Goal: Task Accomplishment & Management: Complete application form

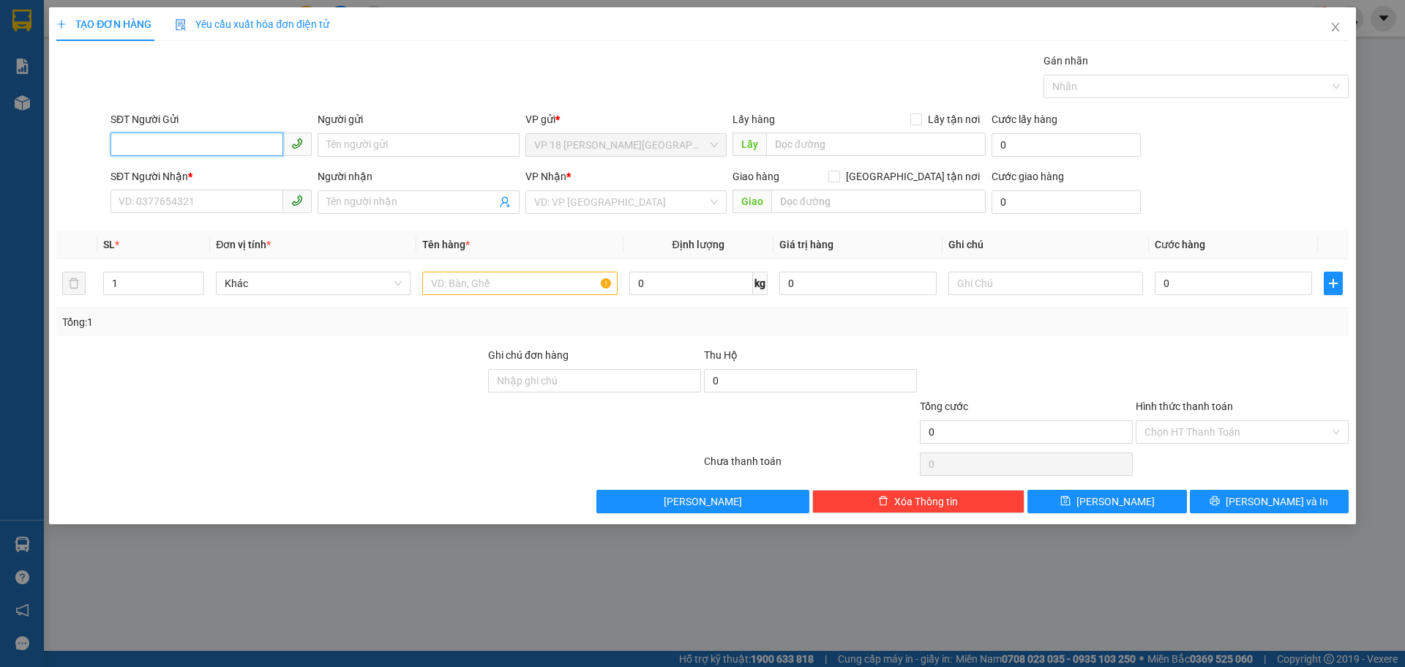
click at [235, 145] on input "SĐT Người Gửi" at bounding box center [196, 143] width 173 height 23
type input "0898660896"
click at [382, 140] on input "Người gửi" at bounding box center [418, 144] width 201 height 23
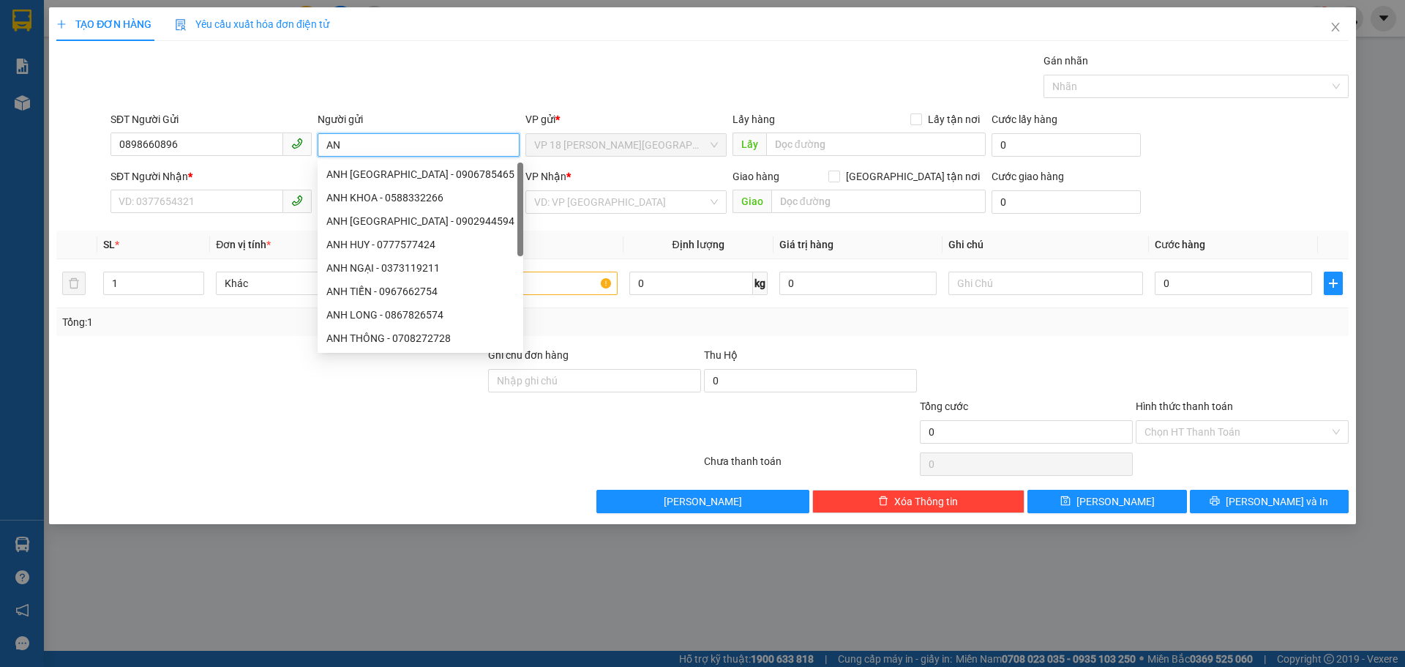
type input "A"
drag, startPoint x: 248, startPoint y: 203, endPoint x: 250, endPoint y: 192, distance: 11.1
click at [249, 202] on input "SĐT Người Nhận *" at bounding box center [196, 201] width 173 height 23
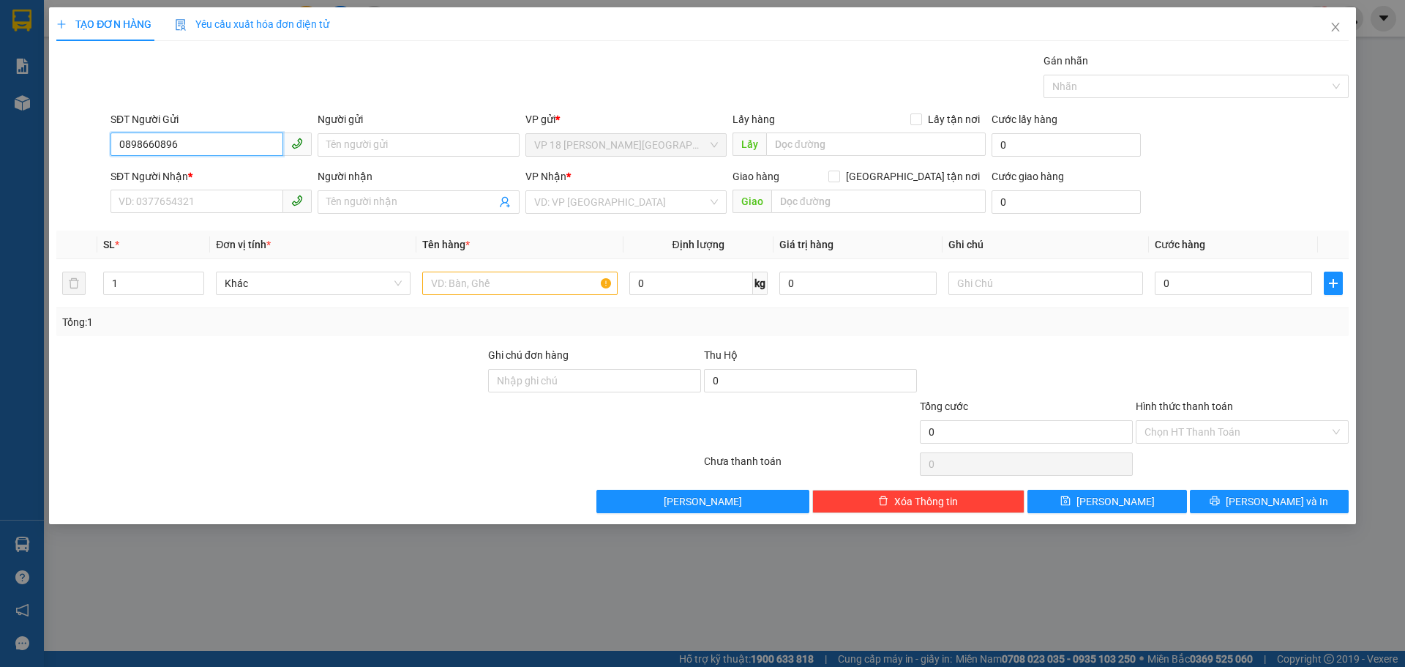
drag, startPoint x: 195, startPoint y: 135, endPoint x: 56, endPoint y: 152, distance: 140.9
click at [56, 152] on div "SĐT Người Gửi 0898660896 0898660896 Người gửi Tên người gửi VP gửi * VP 18 [PER…" at bounding box center [702, 136] width 1295 height 51
click at [175, 200] on input "SĐT Người Nhận *" at bounding box center [196, 201] width 173 height 23
paste input "0898660896"
type input "0898660896"
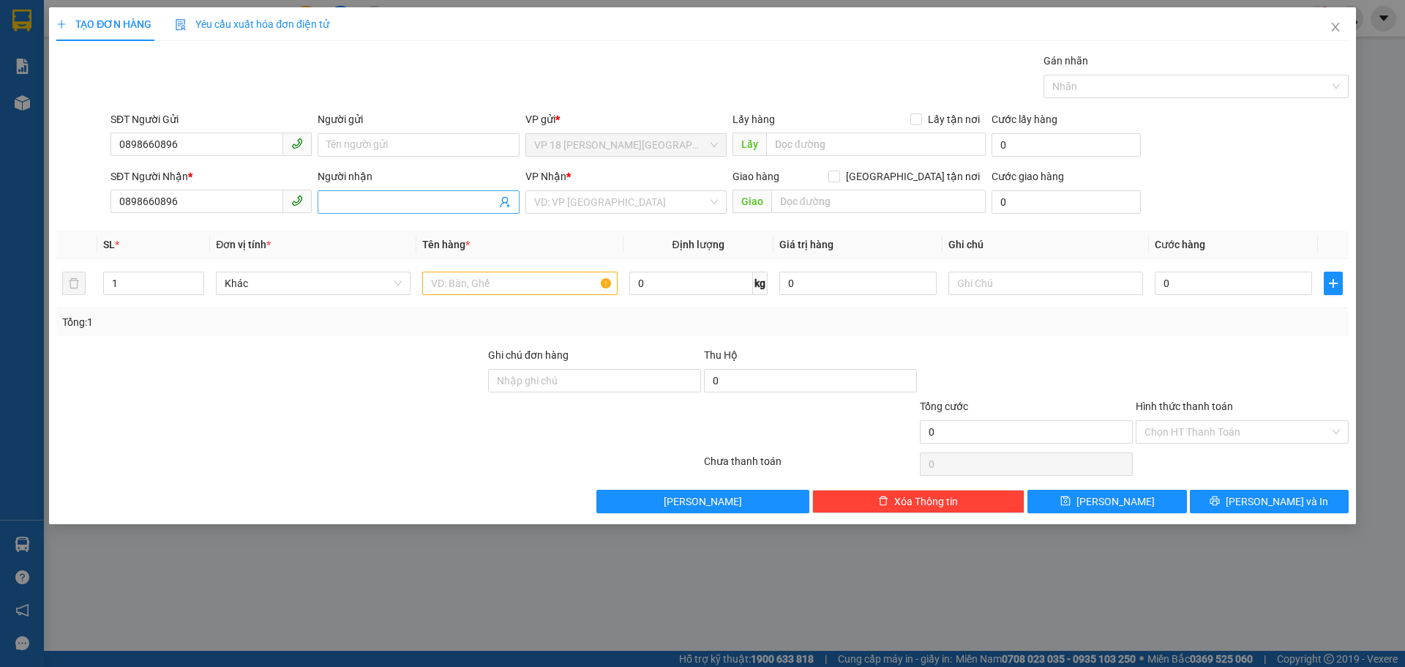
click at [379, 198] on input "Người nhận" at bounding box center [410, 202] width 169 height 16
type input "LY LY"
click at [615, 203] on input "search" at bounding box center [620, 202] width 173 height 22
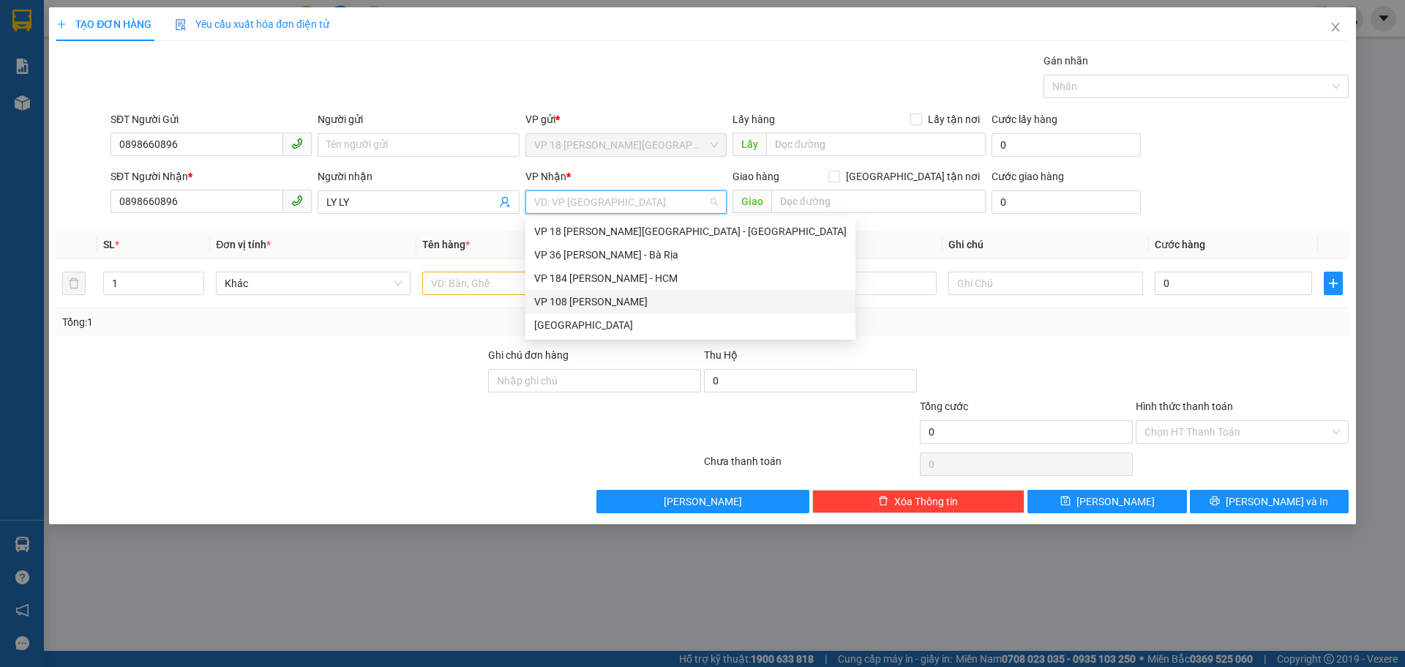
click at [652, 312] on div "VP 108 [PERSON_NAME]" at bounding box center [690, 301] width 330 height 23
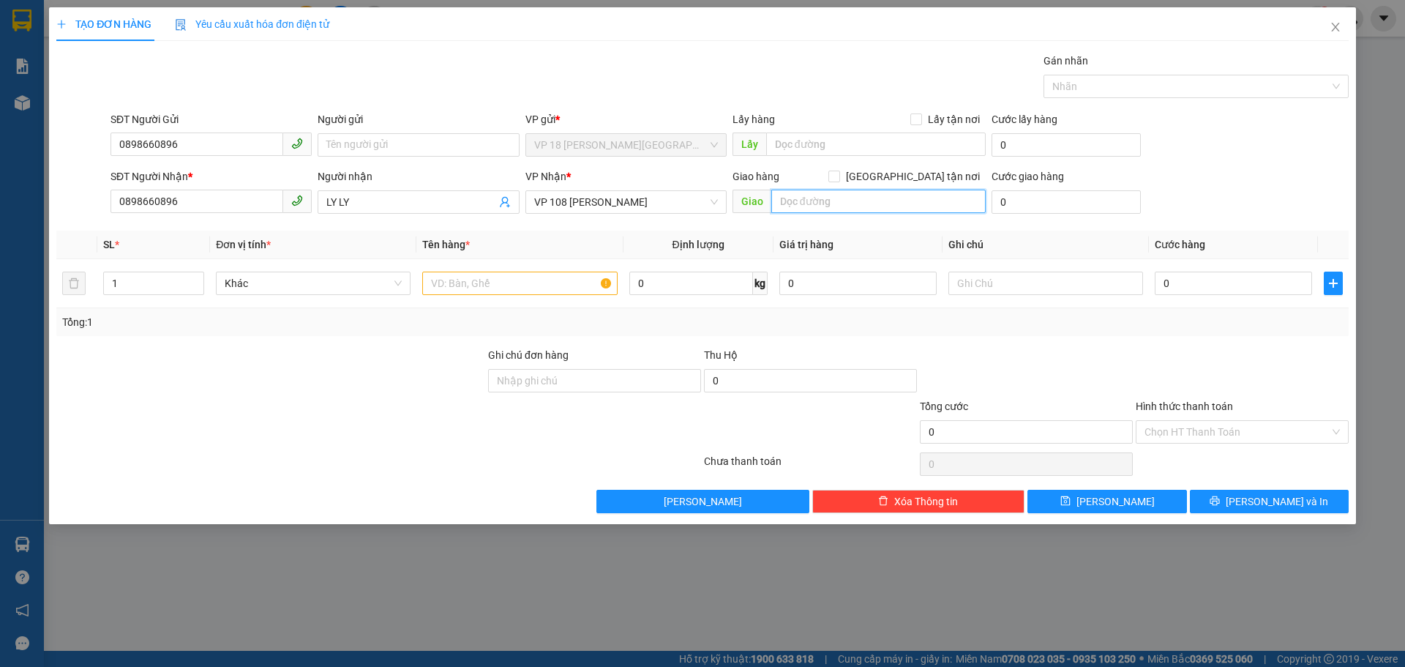
click at [845, 192] on input "text" at bounding box center [878, 201] width 214 height 23
type input "C"
type input "A"
type input "CẦU CỎ MÂY"
click at [536, 290] on input "text" at bounding box center [519, 282] width 195 height 23
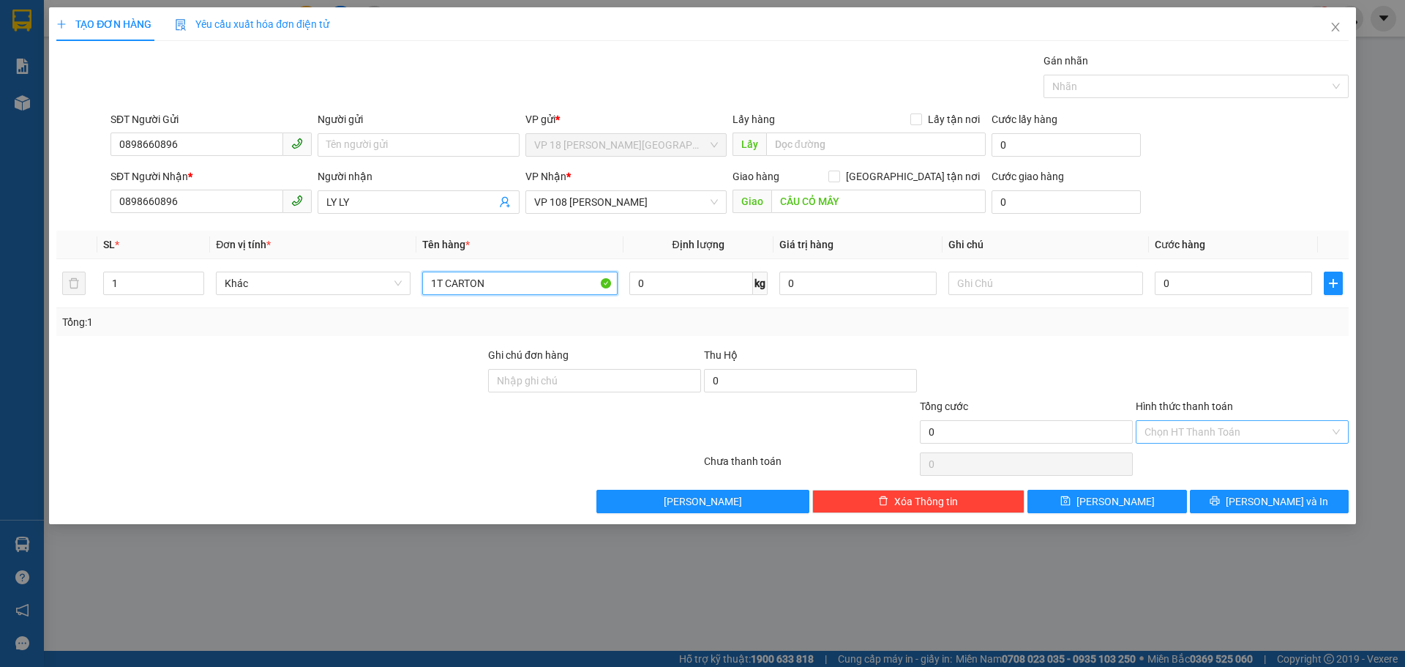
type input "1T CARTON"
click at [1208, 431] on input "Hình thức thanh toán" at bounding box center [1236, 432] width 185 height 22
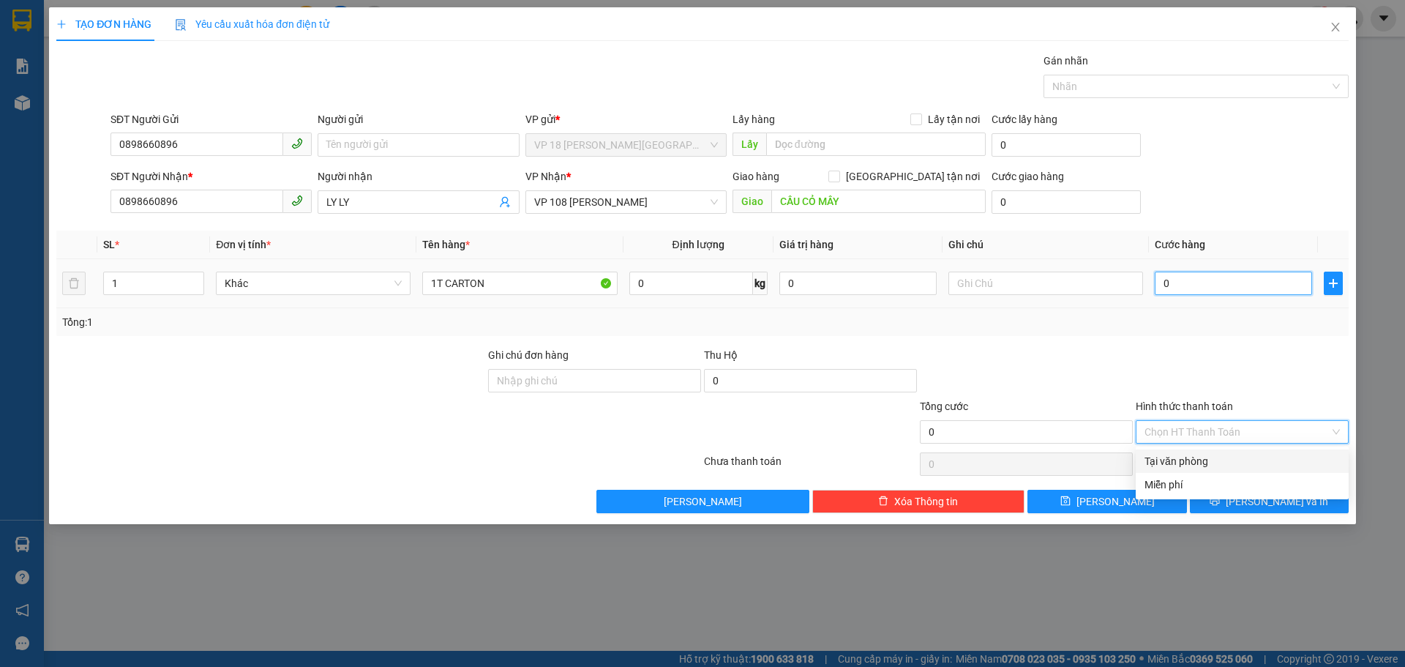
click at [1199, 277] on input "0" at bounding box center [1233, 282] width 157 height 23
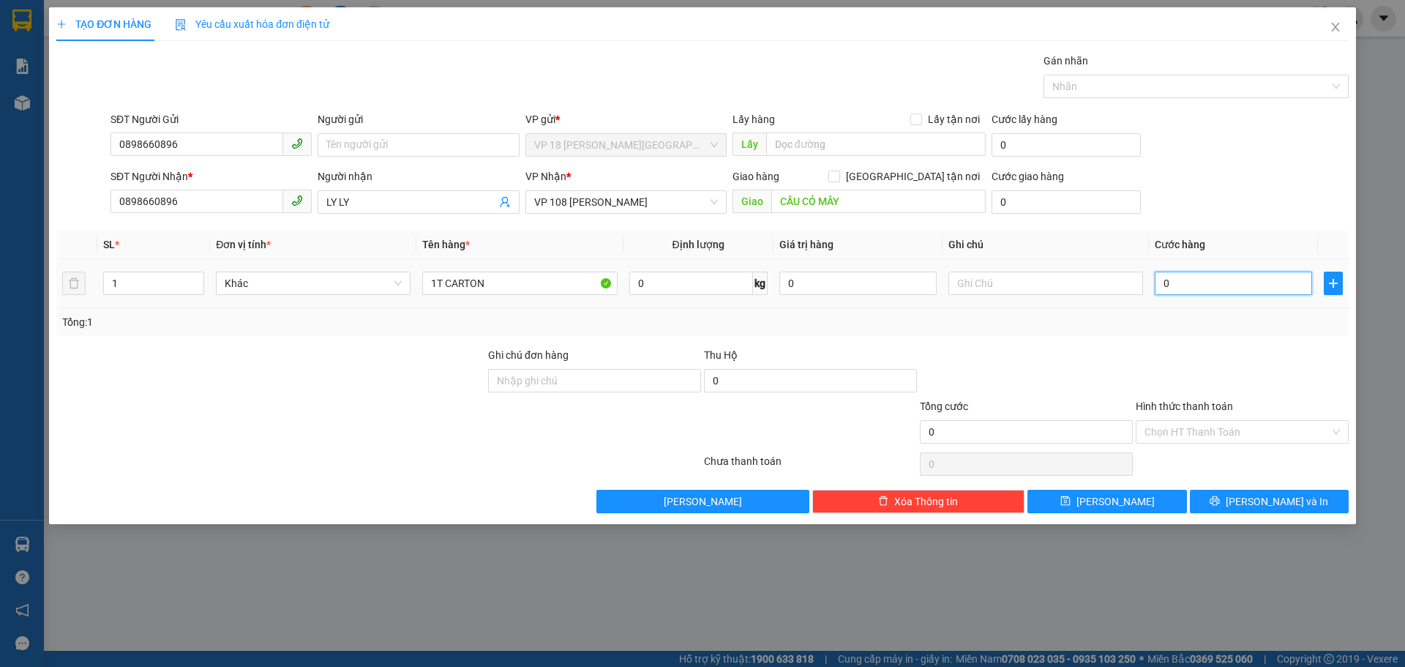
type input "5"
type input "50"
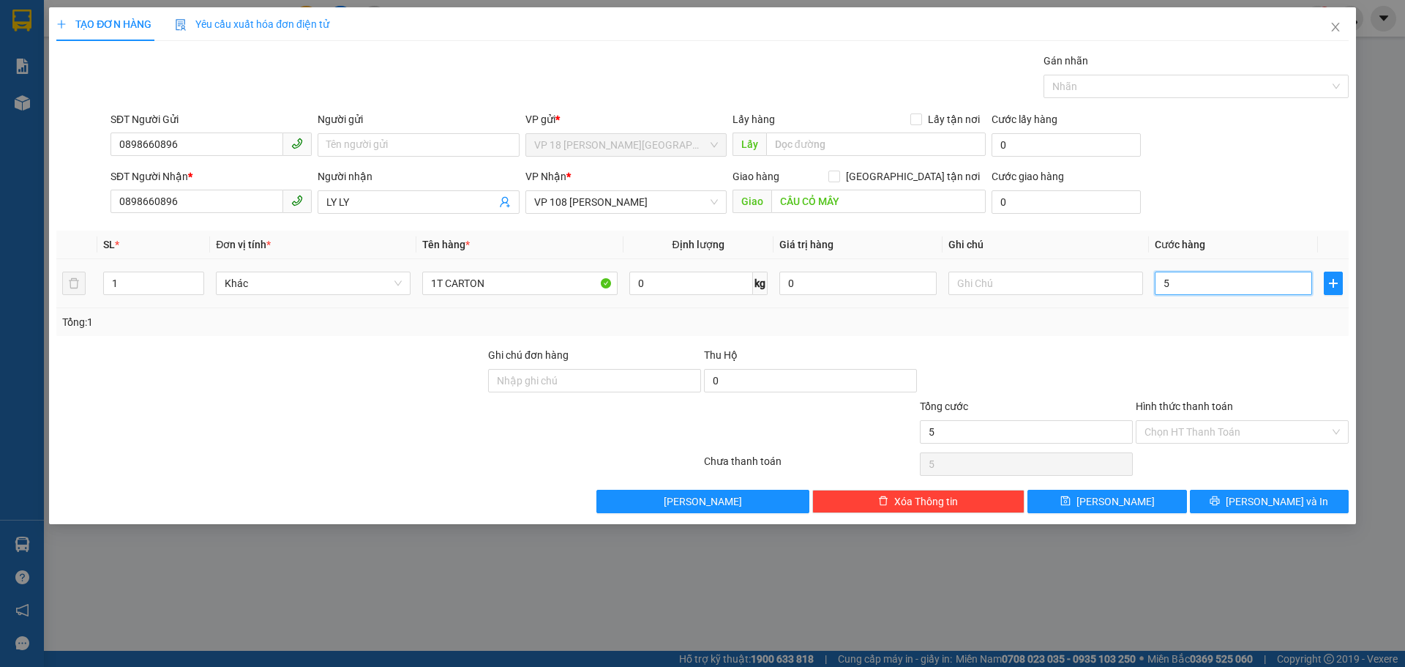
type input "50"
type input "500"
type input "5.000"
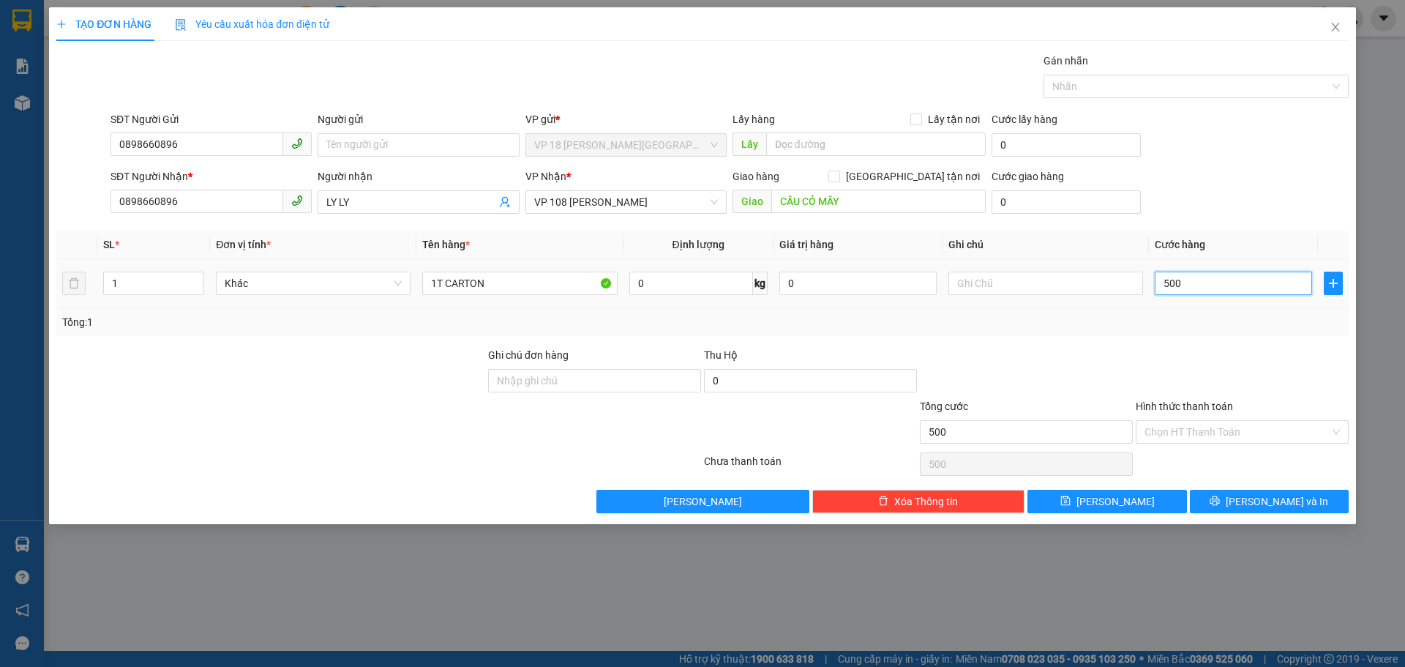
type input "5.000"
type input "50.000"
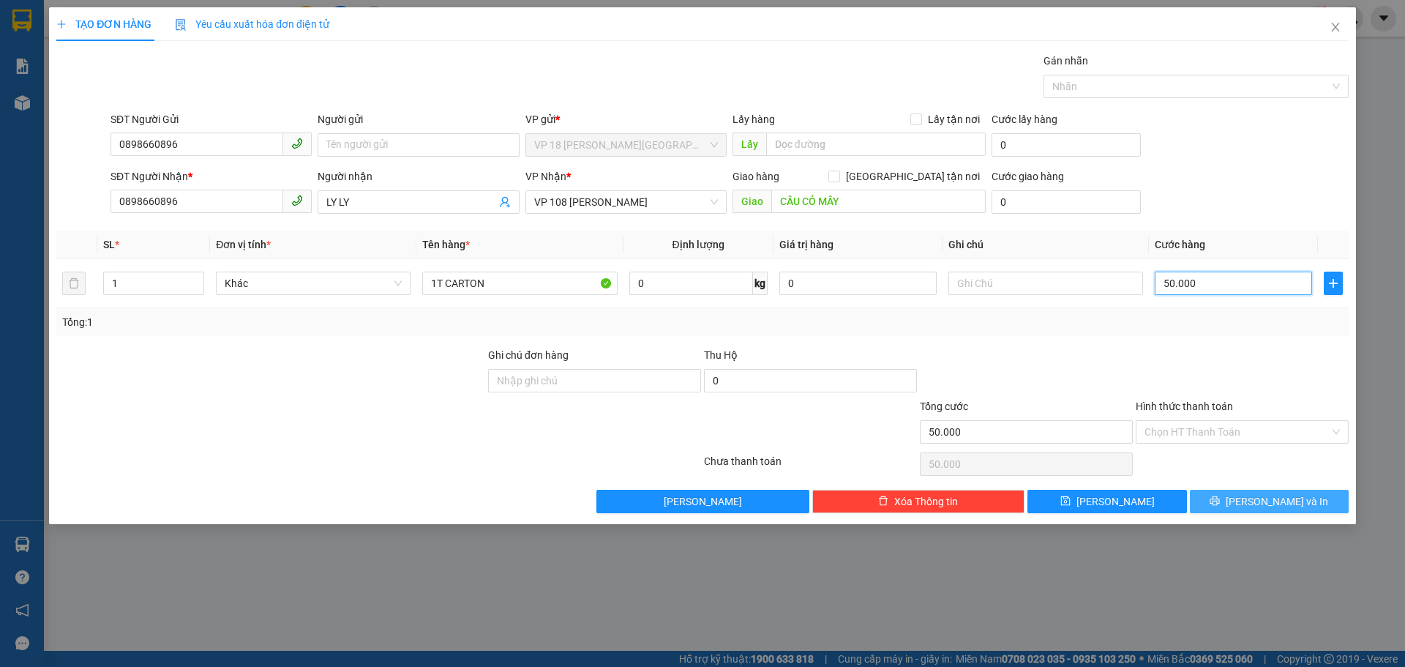
type input "50.000"
click at [1223, 499] on button "[PERSON_NAME] và In" at bounding box center [1269, 501] width 159 height 23
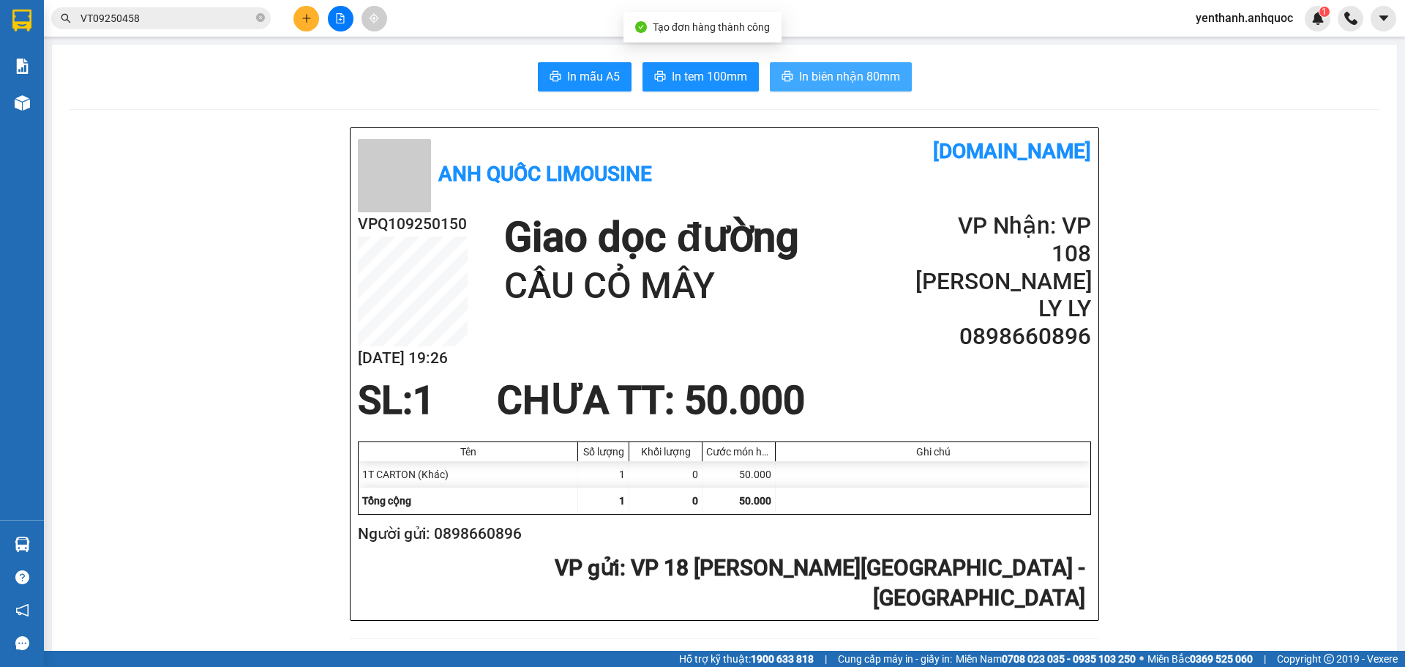
click at [810, 78] on span "In biên nhận 80mm" at bounding box center [849, 76] width 101 height 18
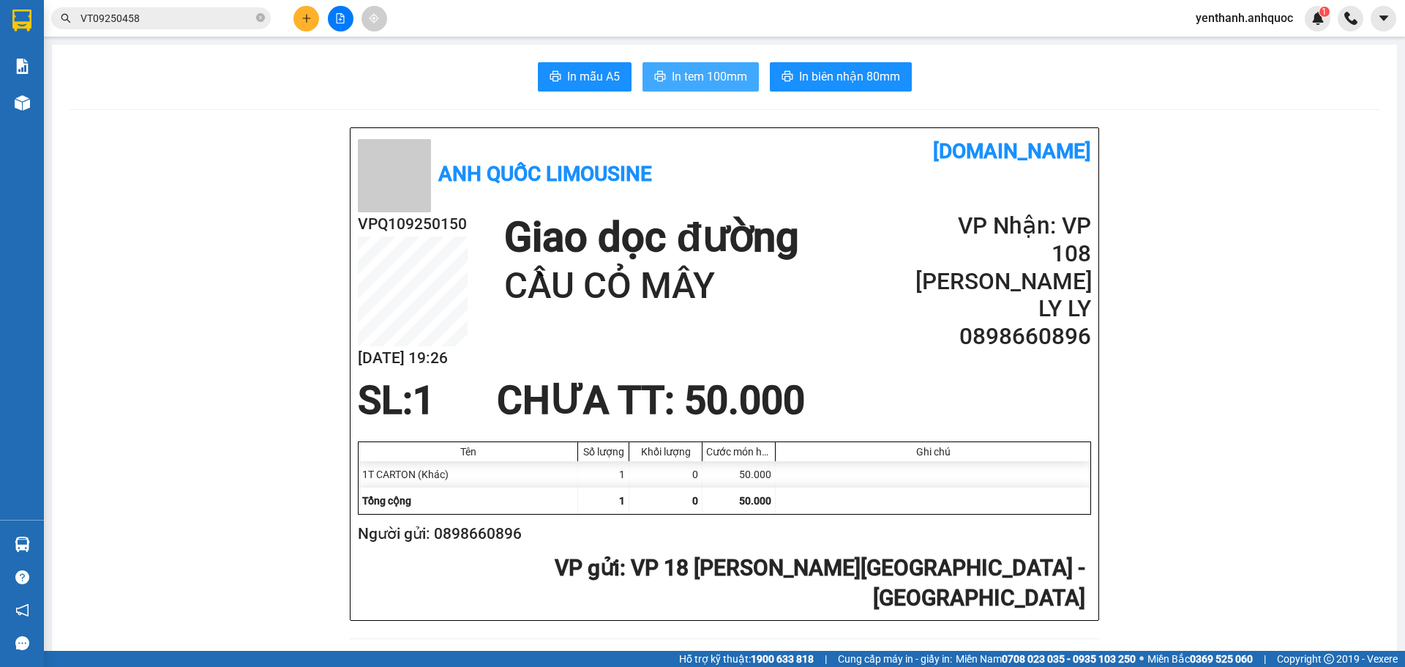
click at [698, 79] on span "In tem 100mm" at bounding box center [709, 76] width 75 height 18
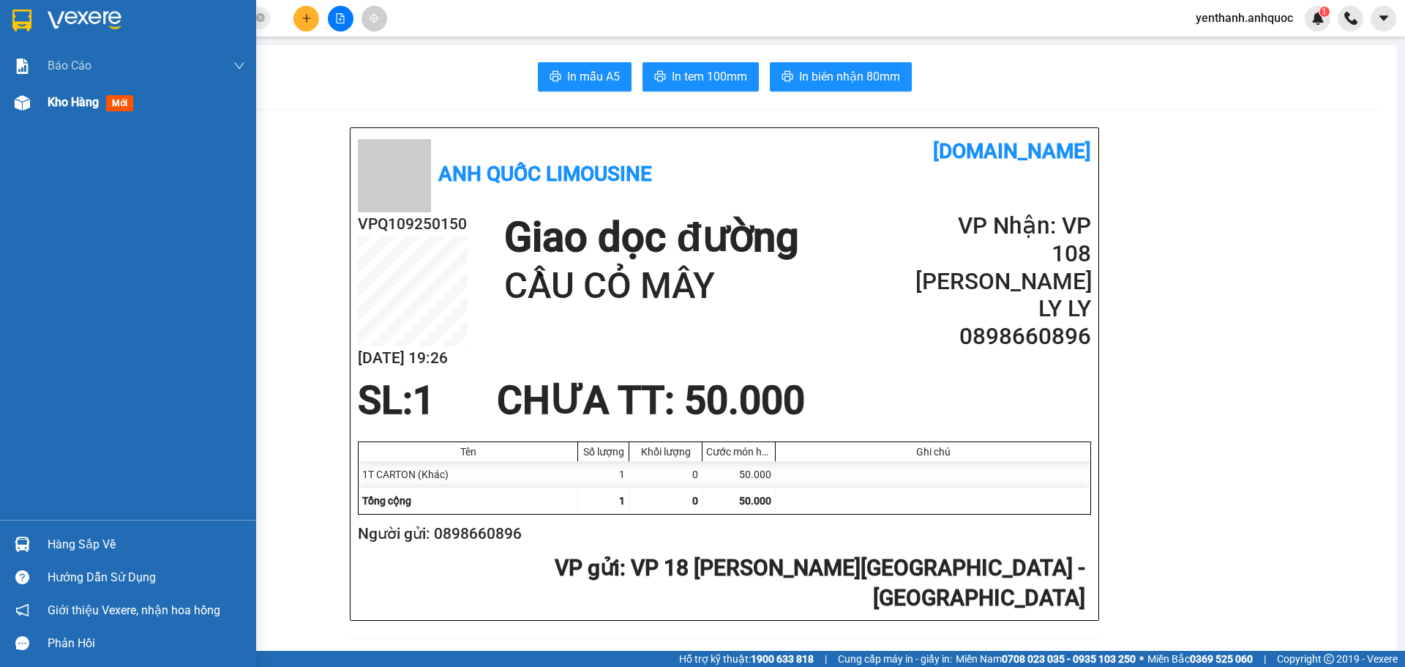
click at [29, 116] on div "Kho hàng mới" at bounding box center [128, 102] width 256 height 37
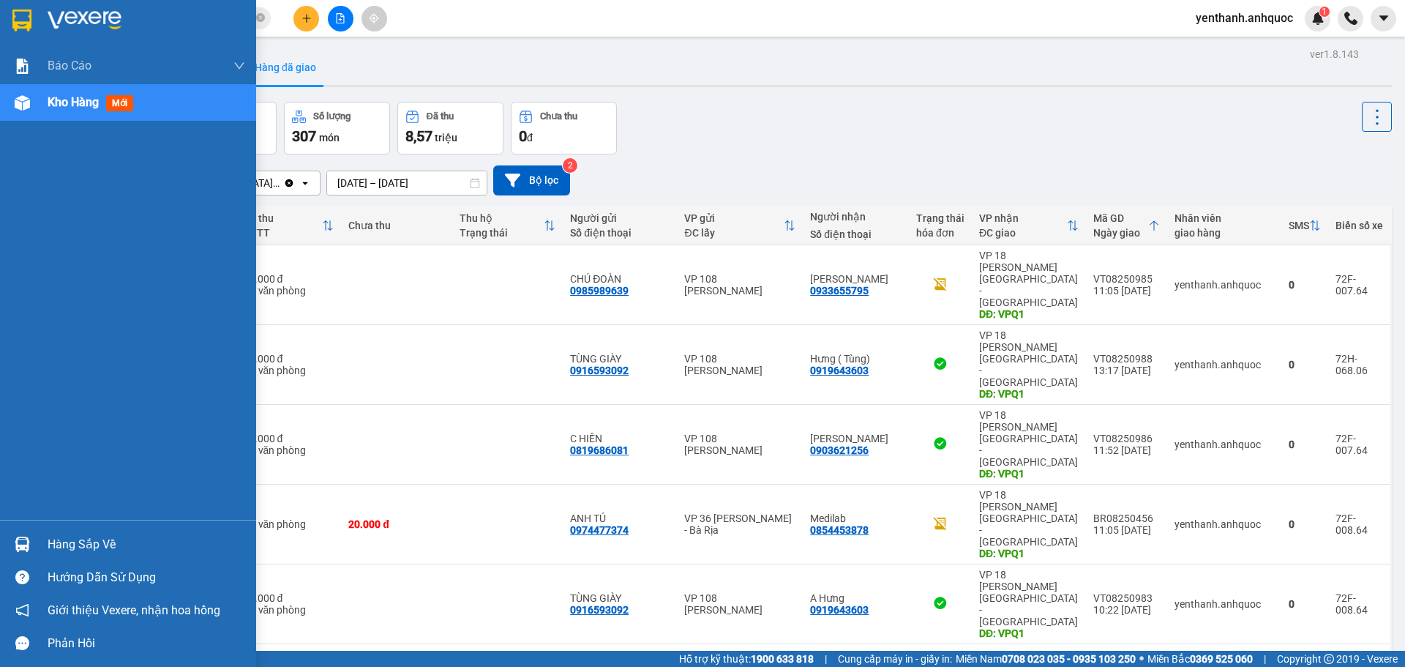
click at [31, 98] on div at bounding box center [23, 103] width 26 height 26
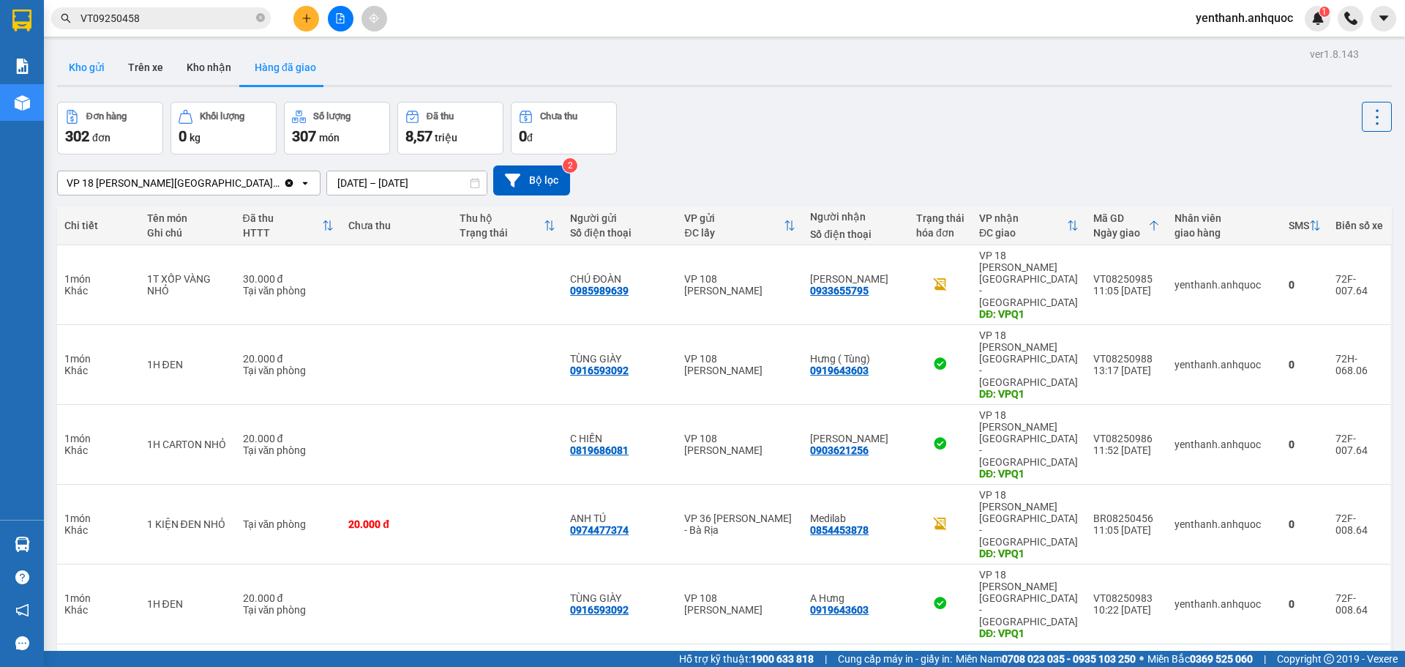
click at [108, 77] on button "Kho gửi" at bounding box center [86, 67] width 59 height 35
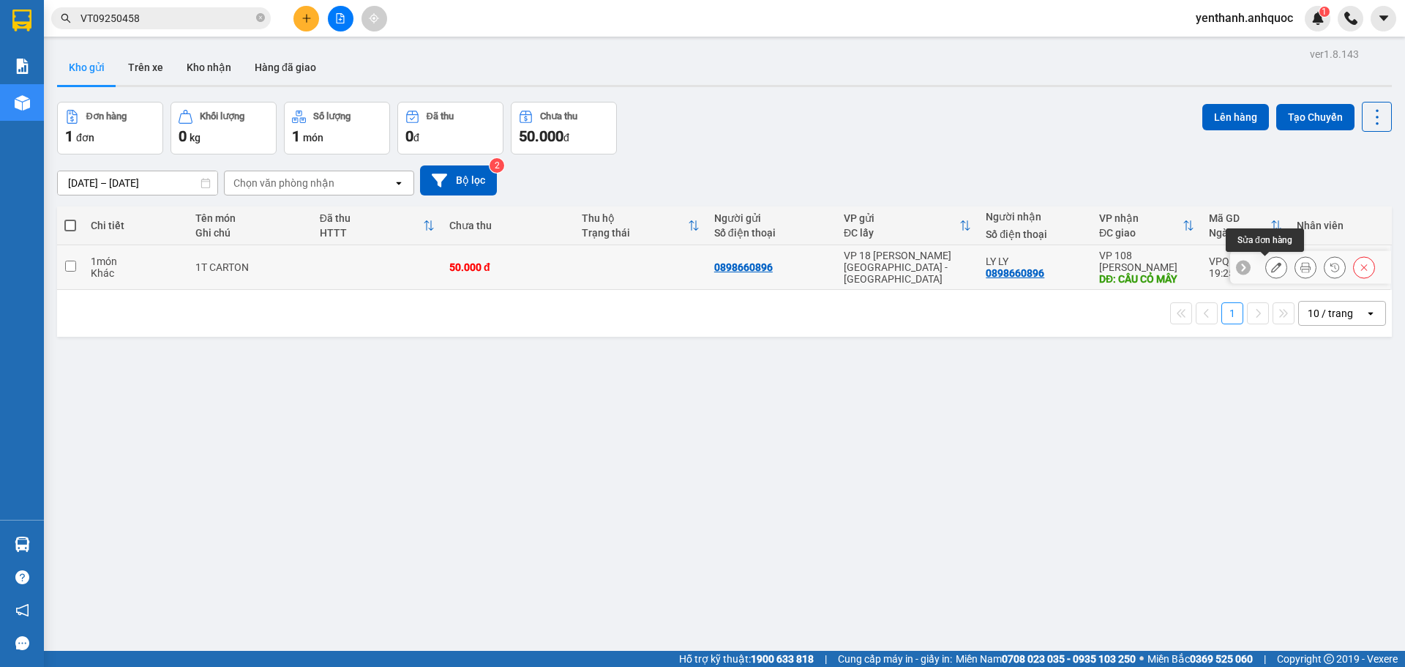
click at [1267, 273] on button at bounding box center [1276, 268] width 20 height 26
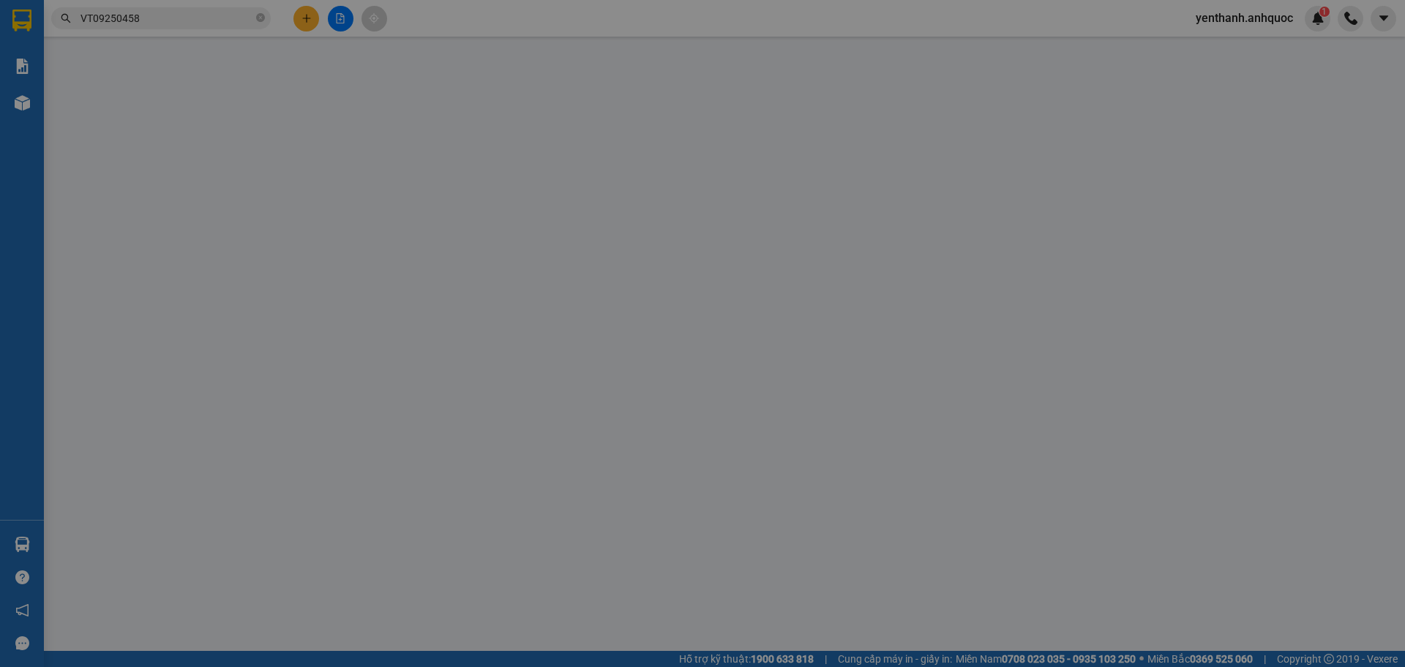
type input "0898660896"
type input "LY LY"
type input "CẦU CỎ MÂY"
type input "50.000"
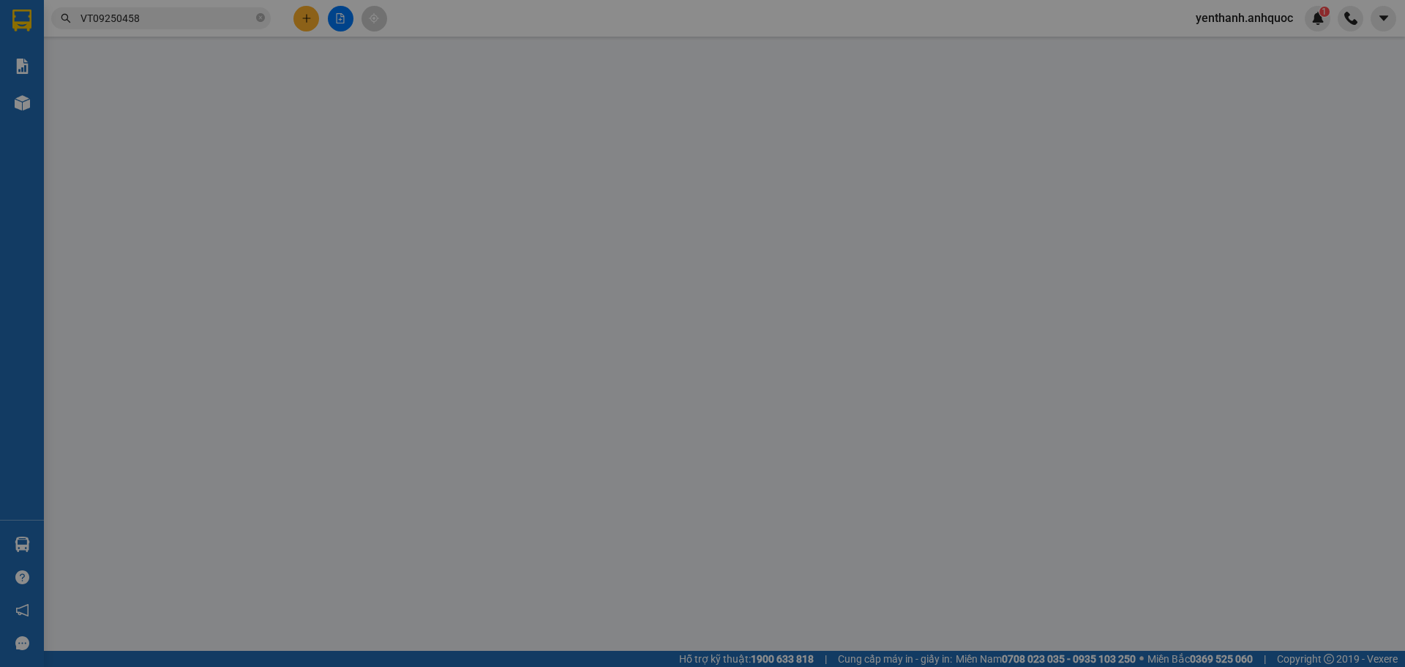
type input "50.000"
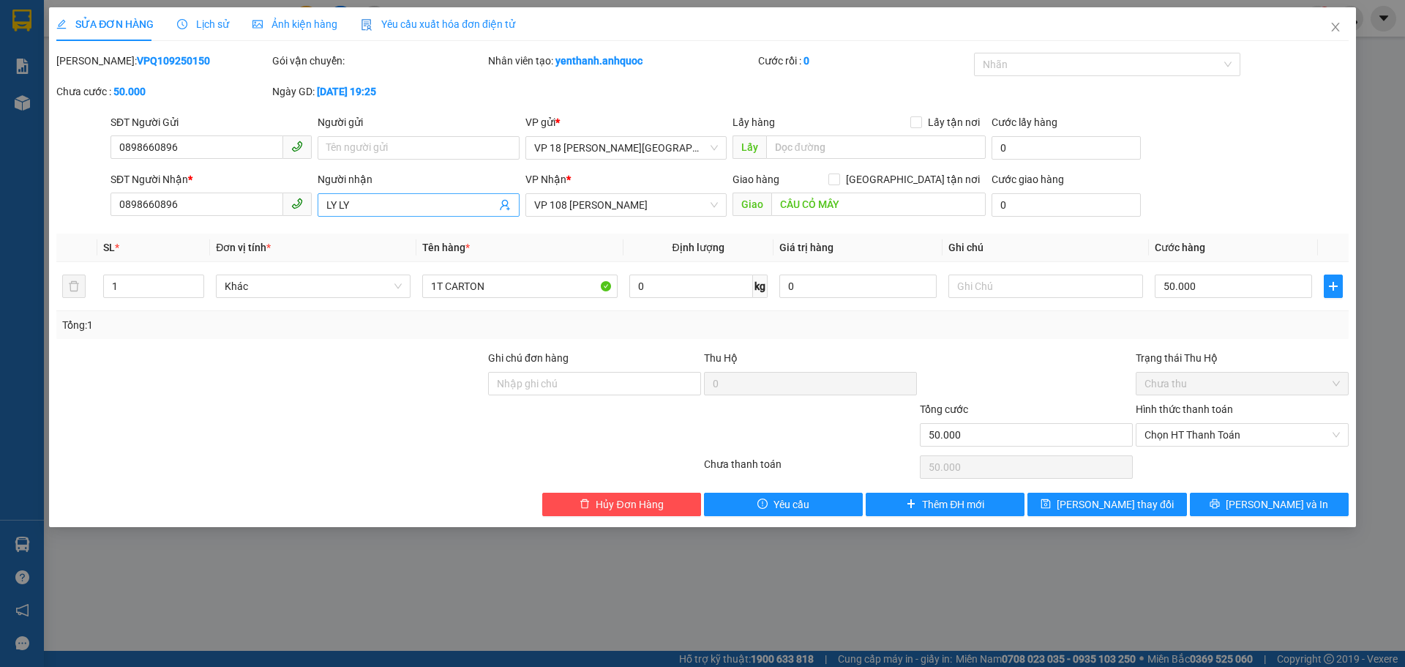
click at [413, 207] on input "LY LY" at bounding box center [410, 205] width 169 height 16
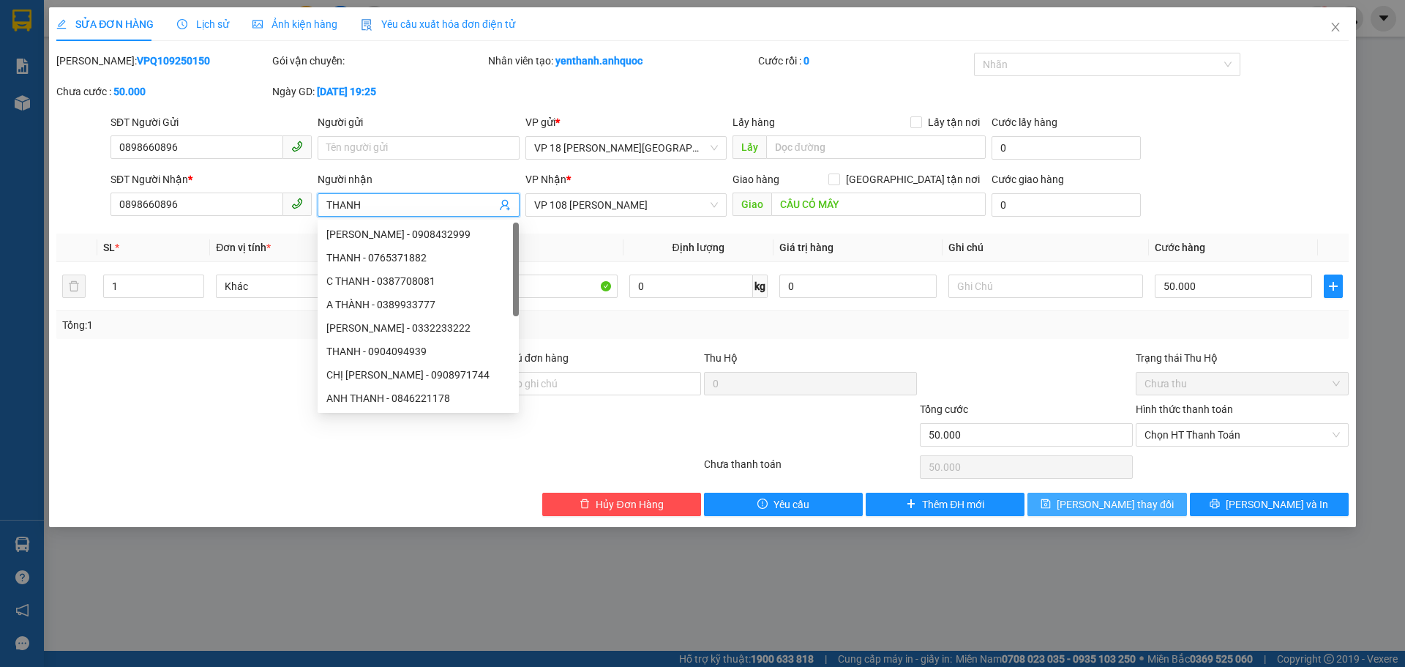
type input "THANH"
click at [1130, 497] on span "[PERSON_NAME] thay đổi" at bounding box center [1115, 504] width 117 height 16
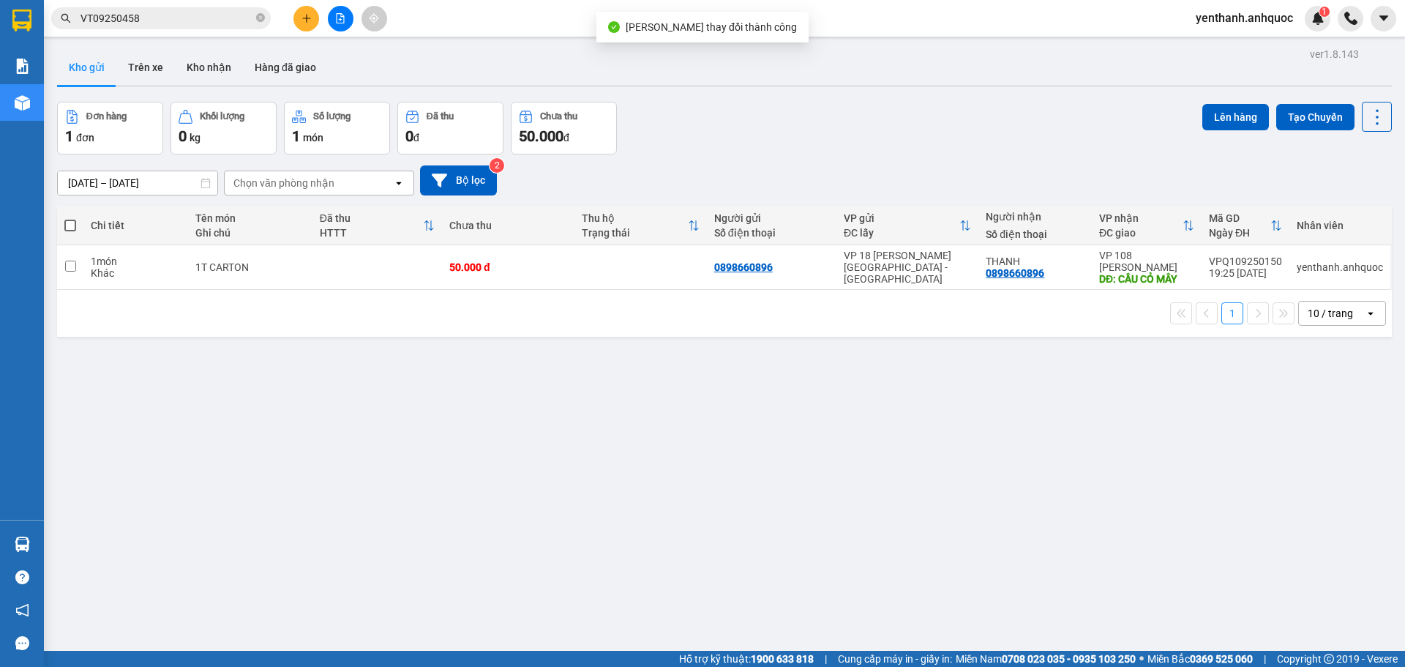
click at [72, 224] on span at bounding box center [70, 226] width 12 height 12
click at [70, 218] on input "checkbox" at bounding box center [70, 218] width 0 height 0
checkbox input "true"
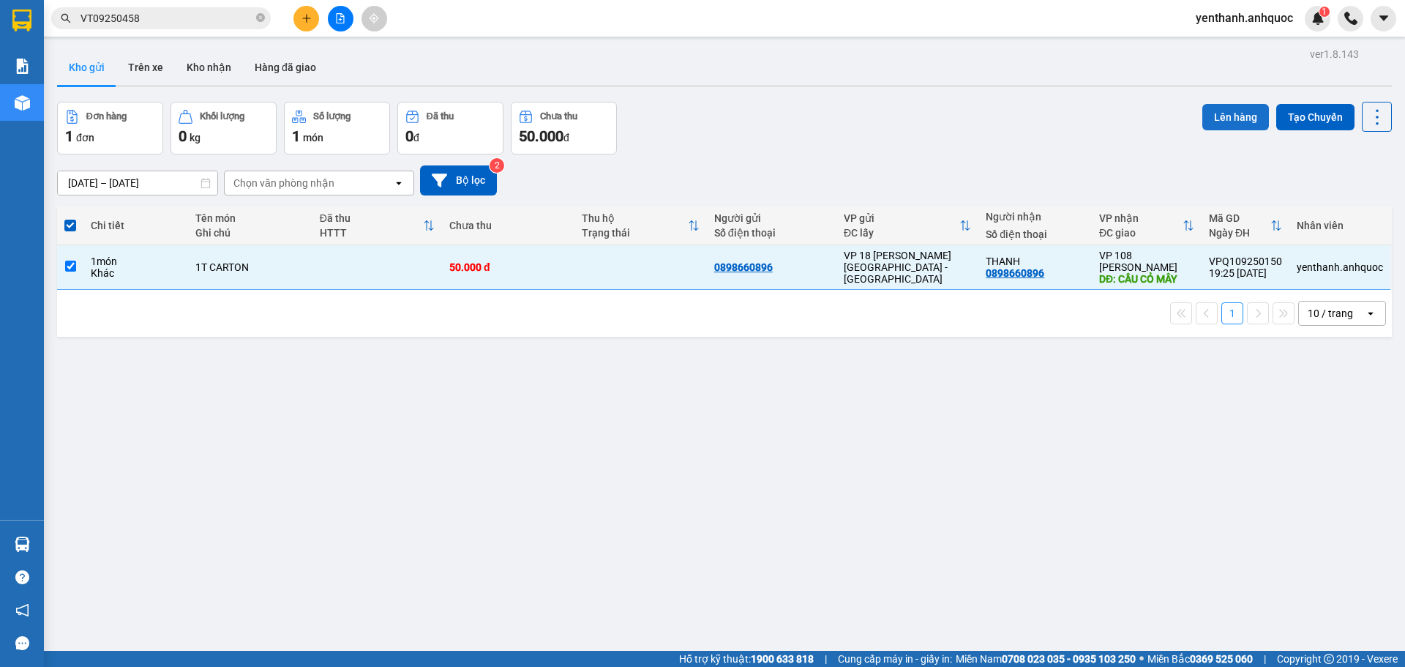
click at [1224, 117] on button "Lên hàng" at bounding box center [1235, 117] width 67 height 26
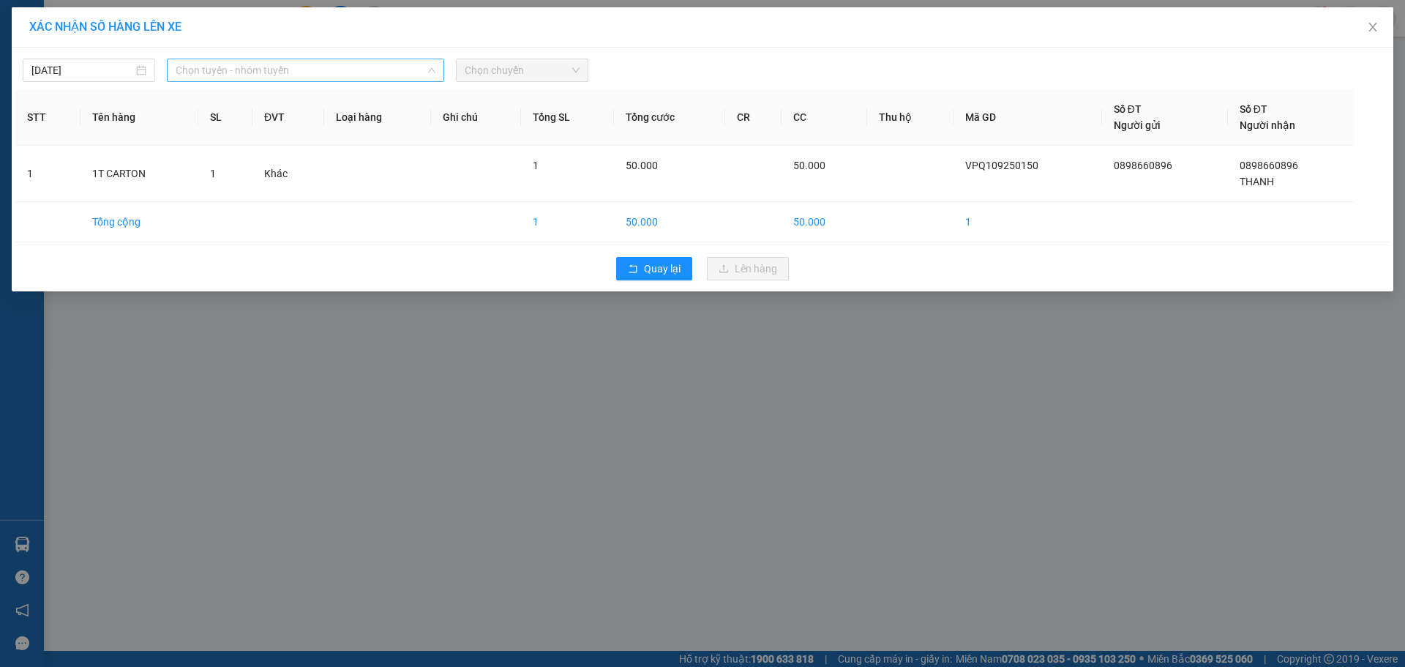
click at [329, 75] on span "Chọn tuyến - nhóm tuyến" at bounding box center [306, 70] width 260 height 22
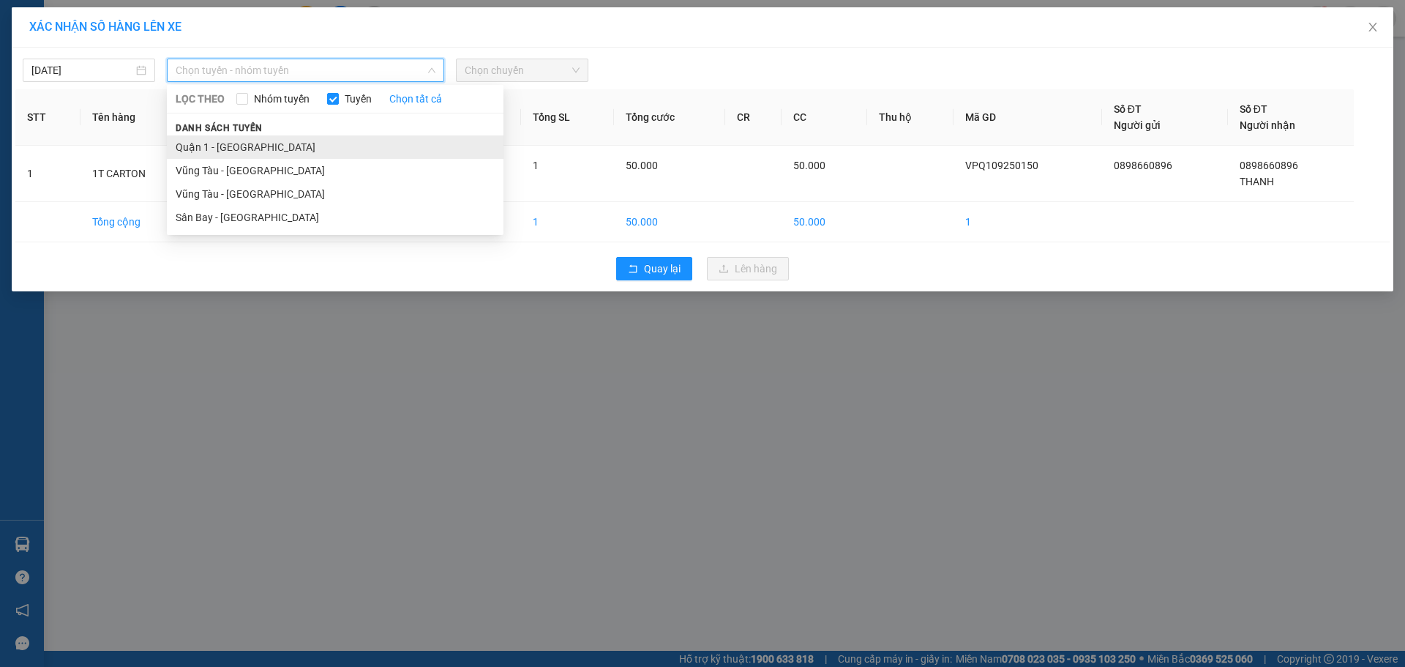
click at [335, 140] on li "Quận 1 - [GEOGRAPHIC_DATA]" at bounding box center [335, 146] width 337 height 23
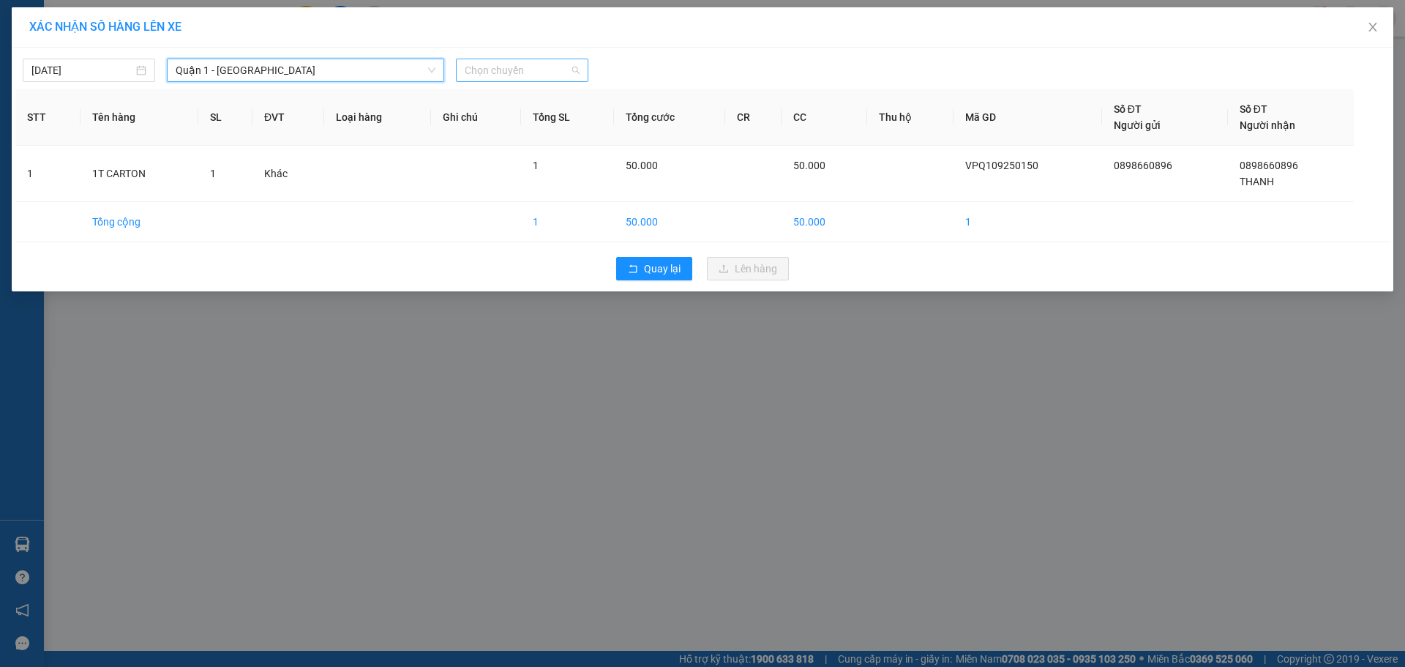
click at [473, 67] on span "Chọn chuyến" at bounding box center [522, 70] width 115 height 22
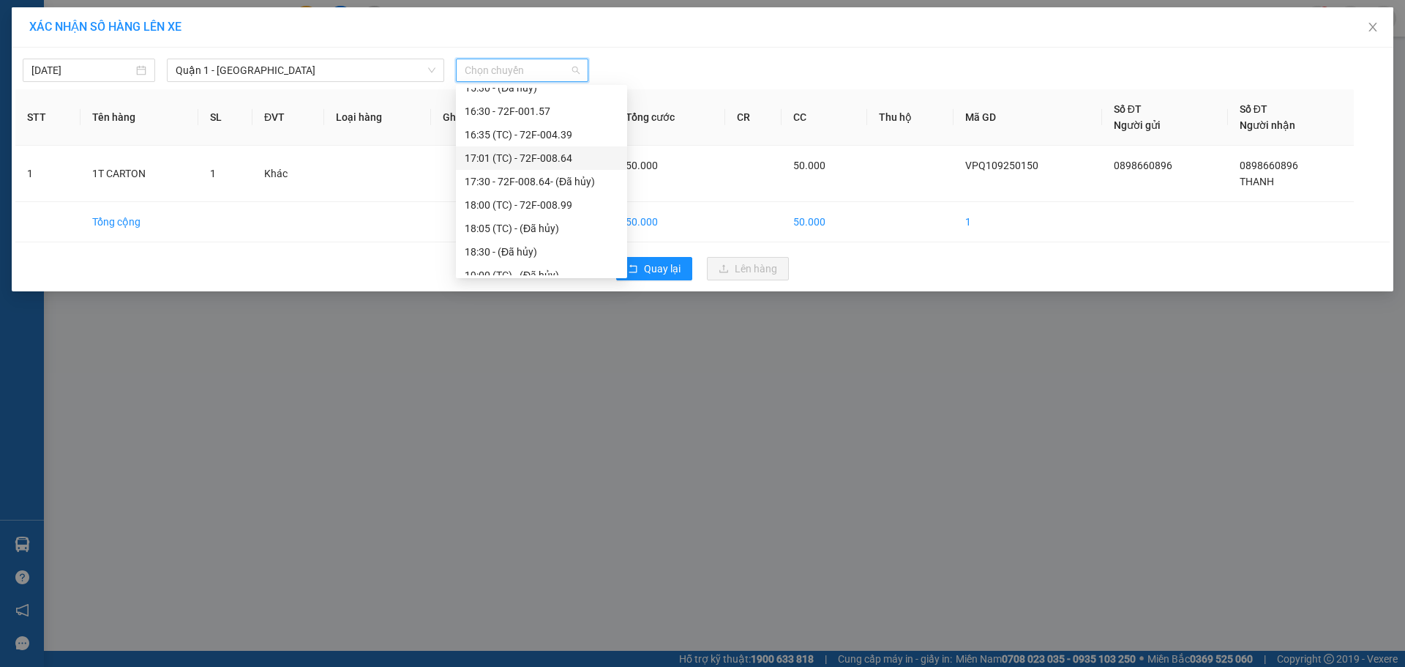
scroll to position [366, 0]
click at [563, 252] on div "19:29 (TC) - 72F-001.70" at bounding box center [542, 249] width 154 height 16
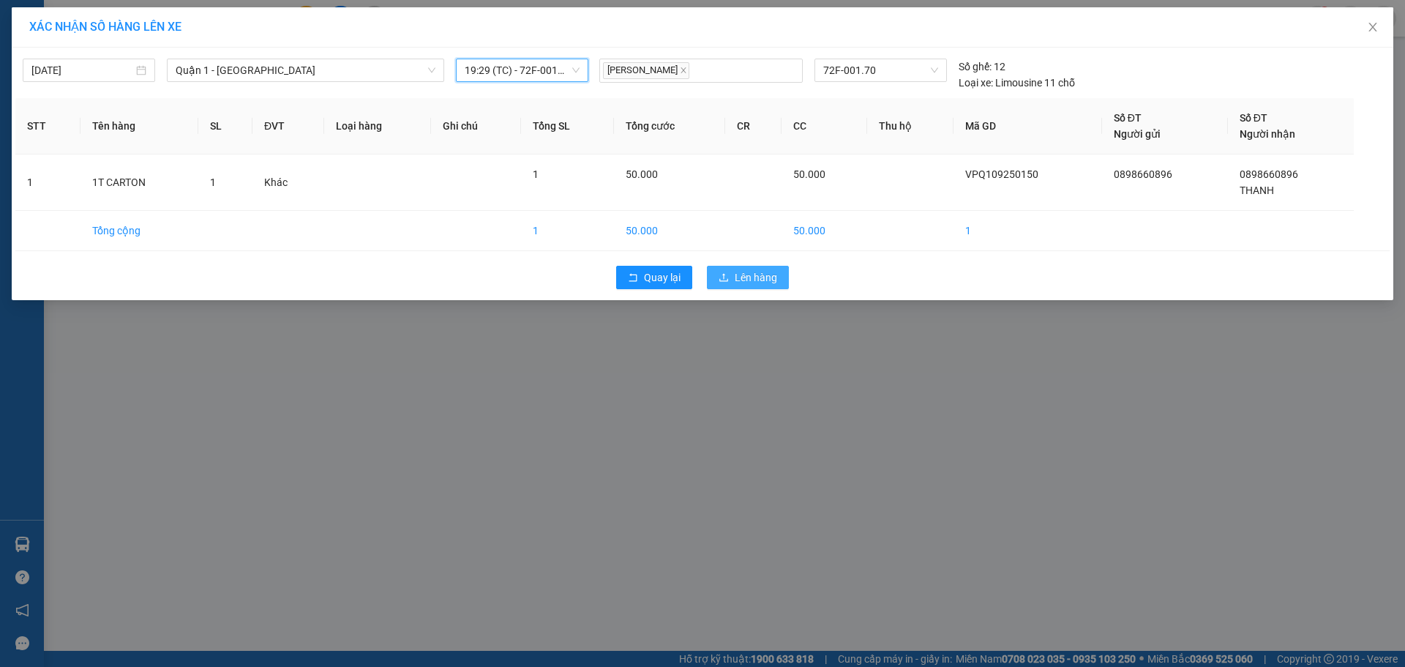
click at [749, 280] on span "Lên hàng" at bounding box center [756, 277] width 42 height 16
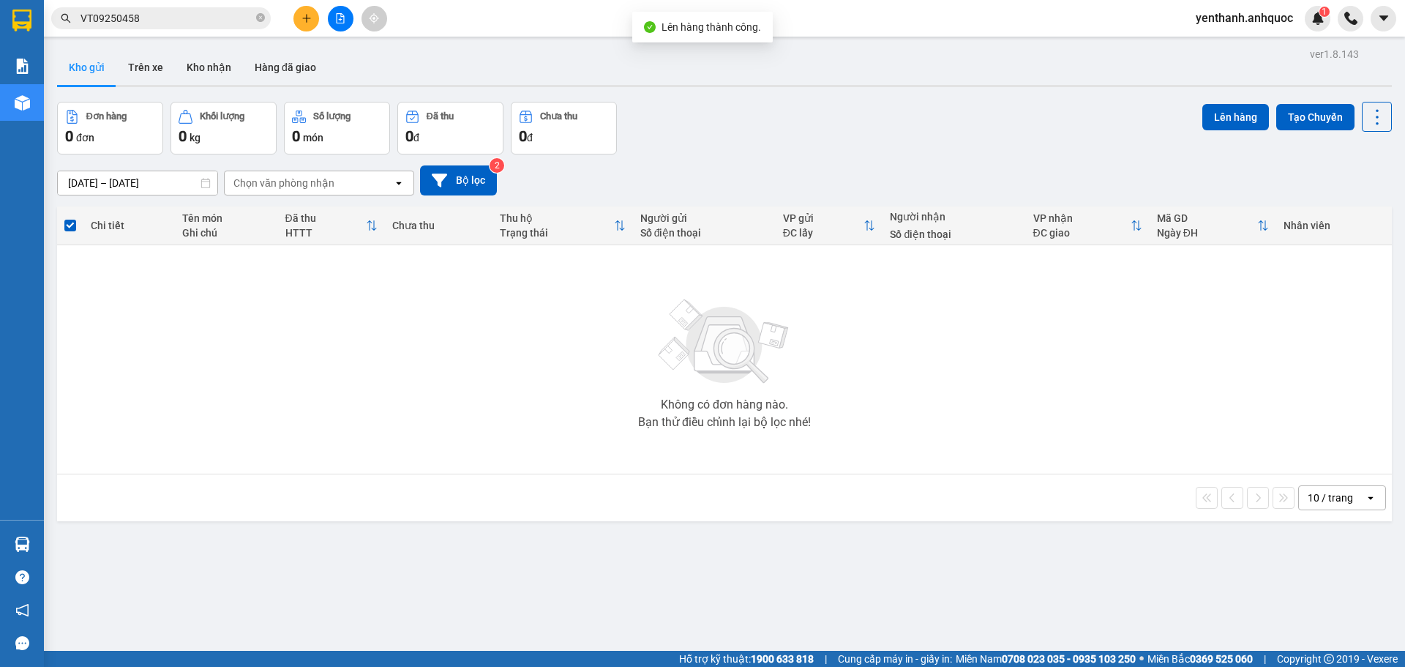
click at [348, 24] on button at bounding box center [341, 19] width 26 height 26
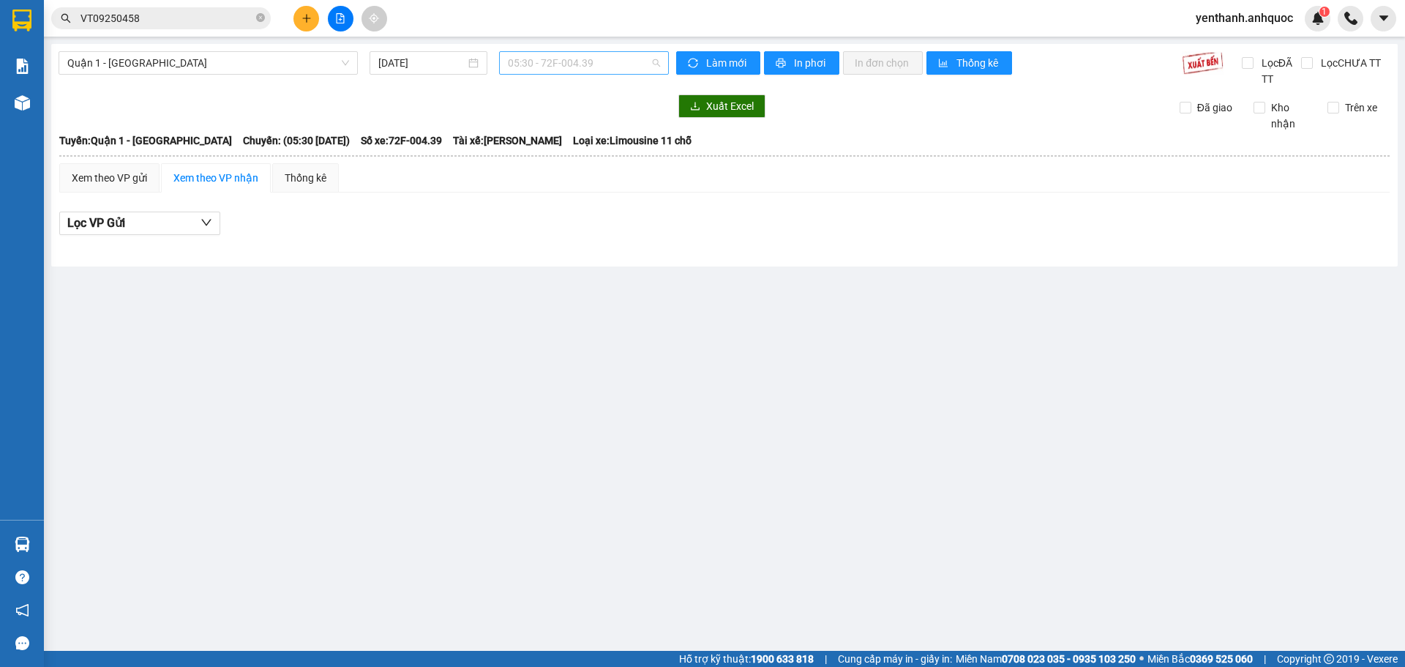
click at [625, 55] on span "05:30 - 72F-004.39" at bounding box center [584, 63] width 152 height 22
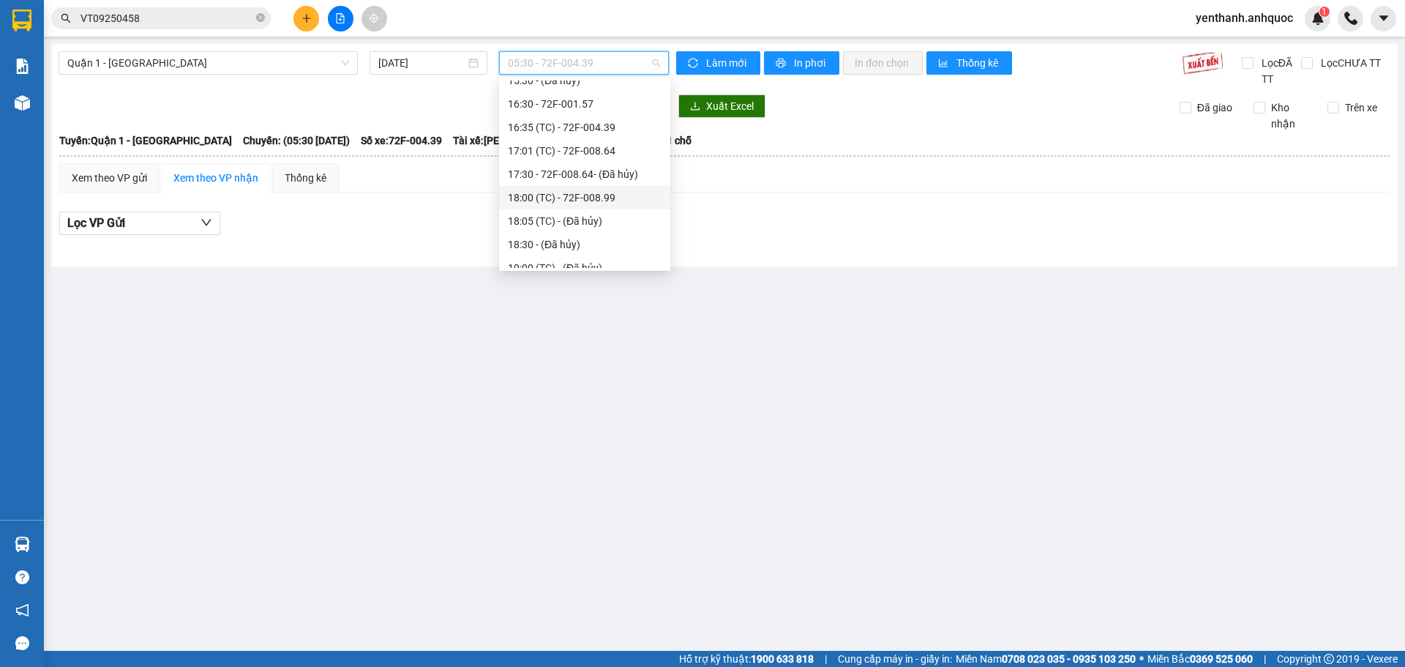
scroll to position [366, 0]
click at [599, 241] on div "19:29 (TC) - 72F-001.70" at bounding box center [585, 241] width 154 height 16
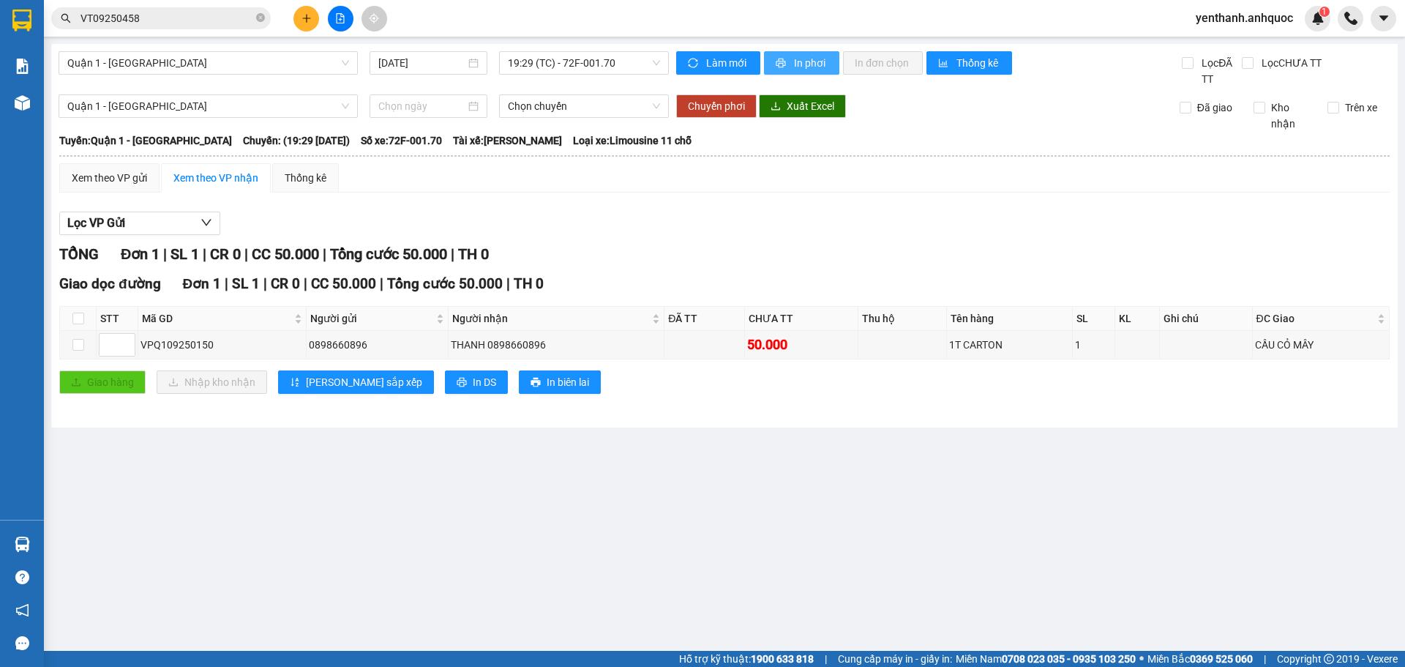
click at [802, 68] on span "In phơi" at bounding box center [811, 63] width 34 height 16
click at [810, 60] on span "In phơi" at bounding box center [811, 63] width 34 height 16
click at [321, 72] on span "Quận 1 - [GEOGRAPHIC_DATA]" at bounding box center [208, 63] width 282 height 22
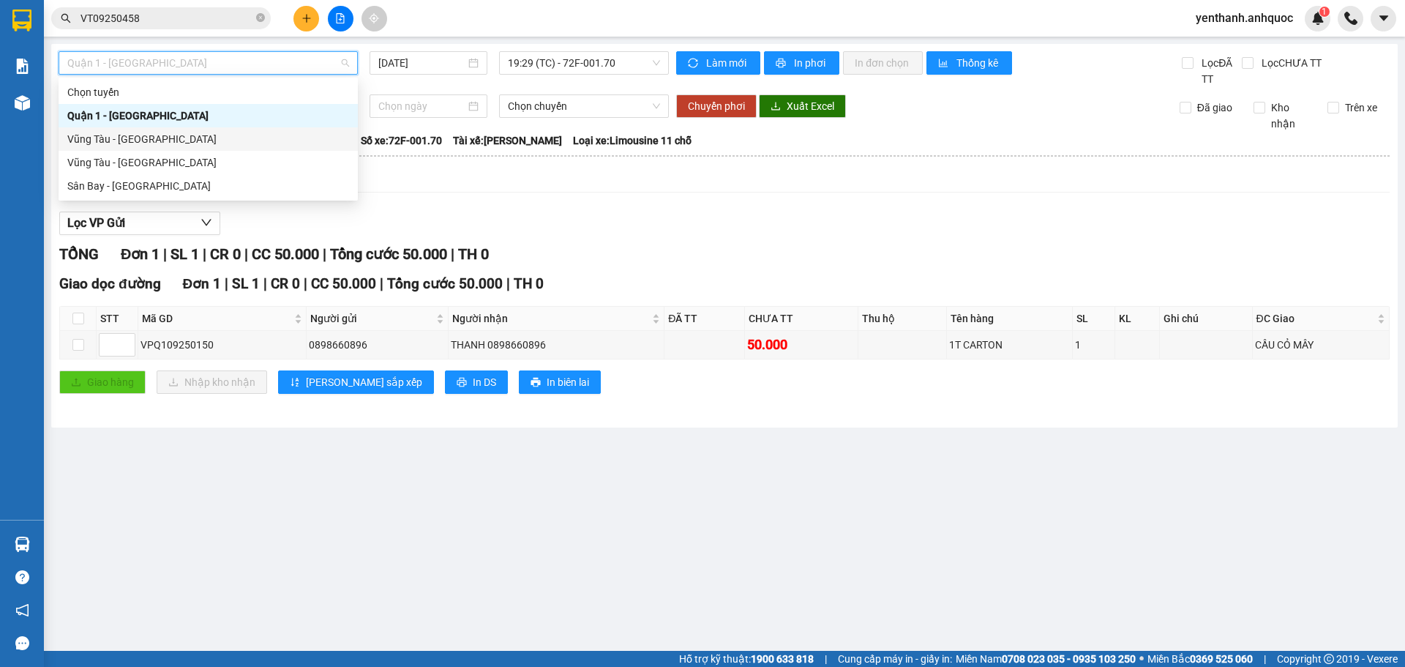
click at [251, 144] on div "Vũng Tàu - [GEOGRAPHIC_DATA]" at bounding box center [208, 139] width 282 height 16
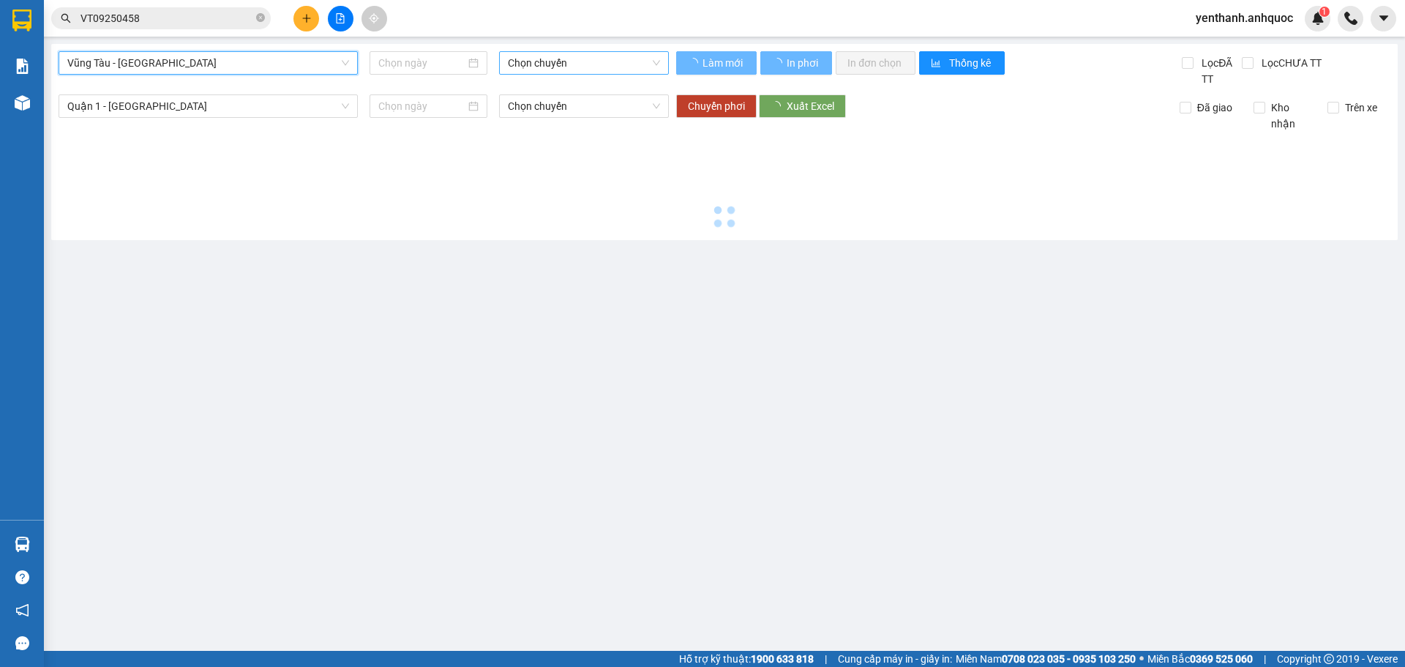
type input "[DATE]"
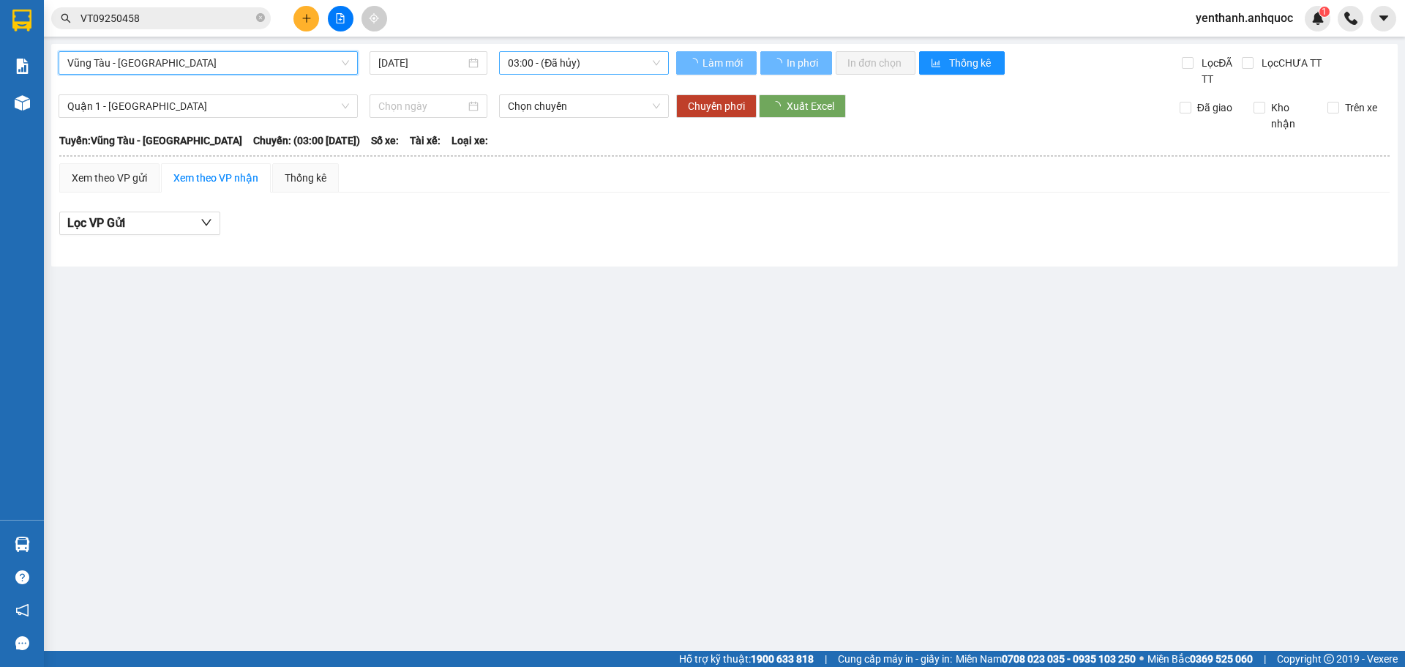
click at [633, 60] on span "03:00 - (Đã hủy)" at bounding box center [584, 63] width 152 height 22
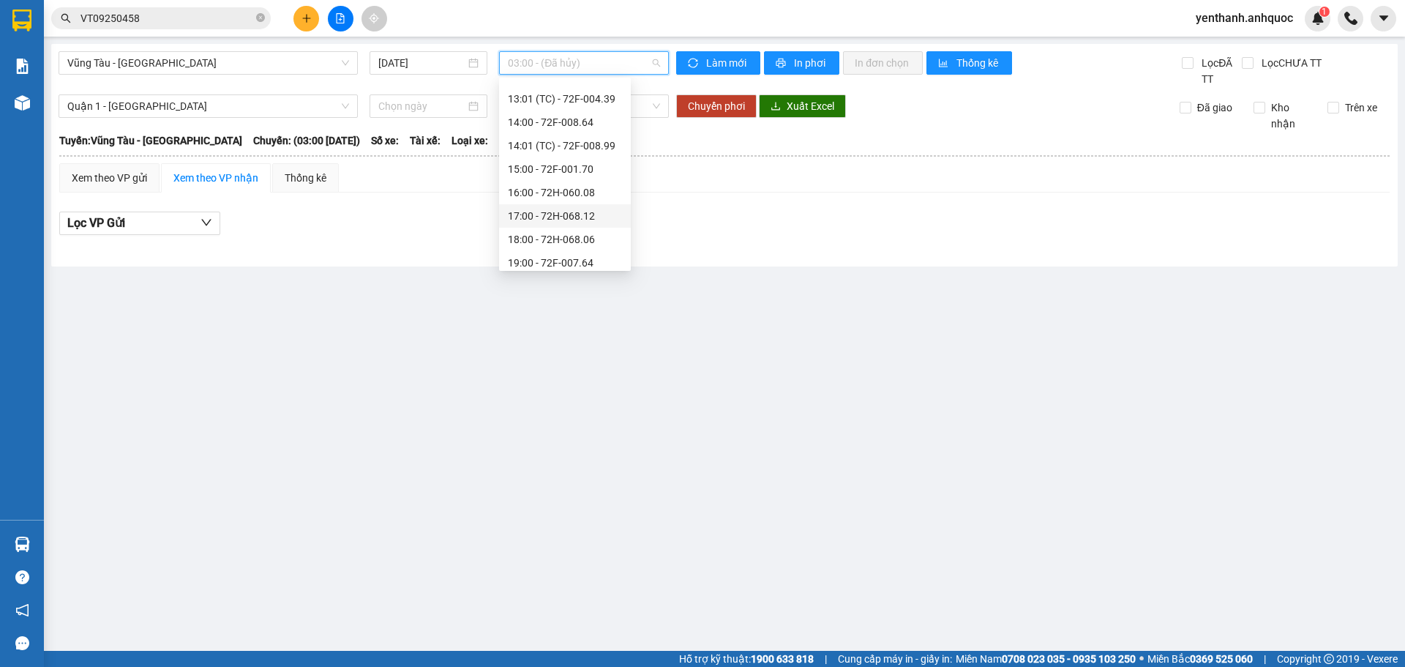
scroll to position [351, 0]
click at [593, 212] on div "17:00 - 72H-068.12" at bounding box center [565, 209] width 114 height 16
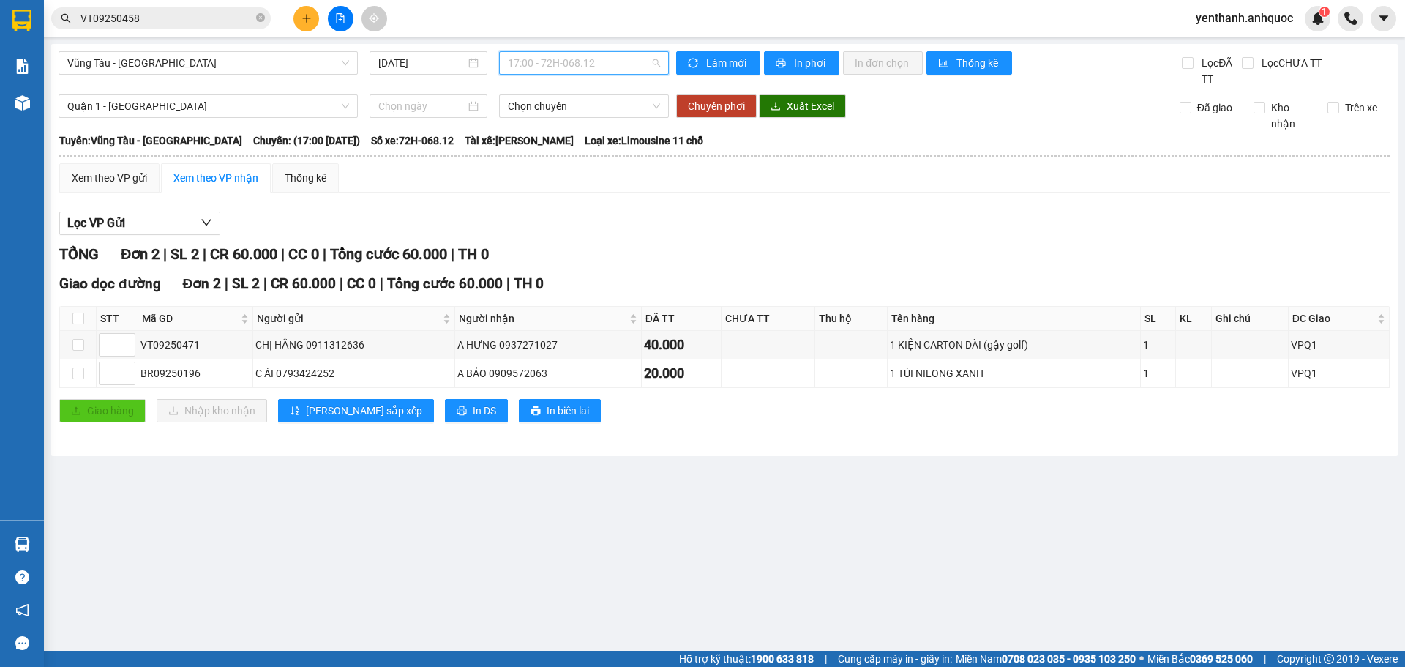
click at [614, 67] on span "17:00 - 72H-068.12" at bounding box center [584, 63] width 152 height 22
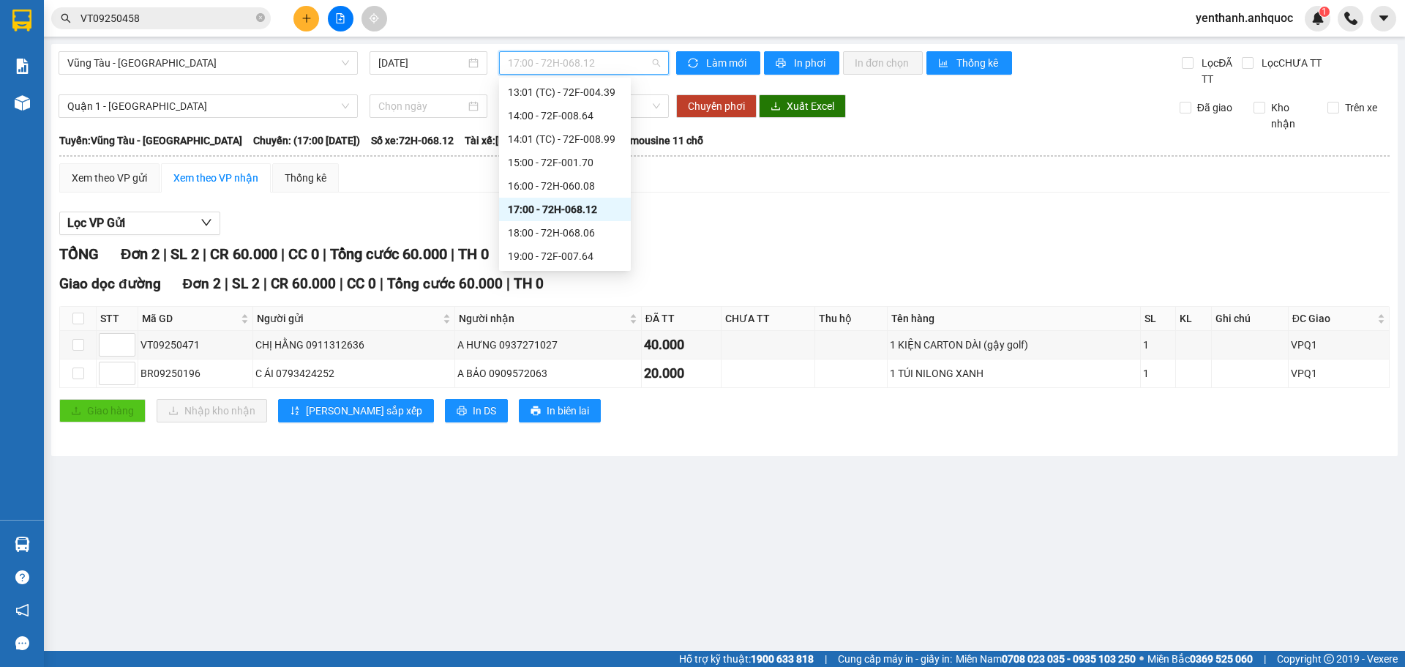
click at [614, 67] on span "17:00 - 72H-068.12" at bounding box center [584, 63] width 152 height 22
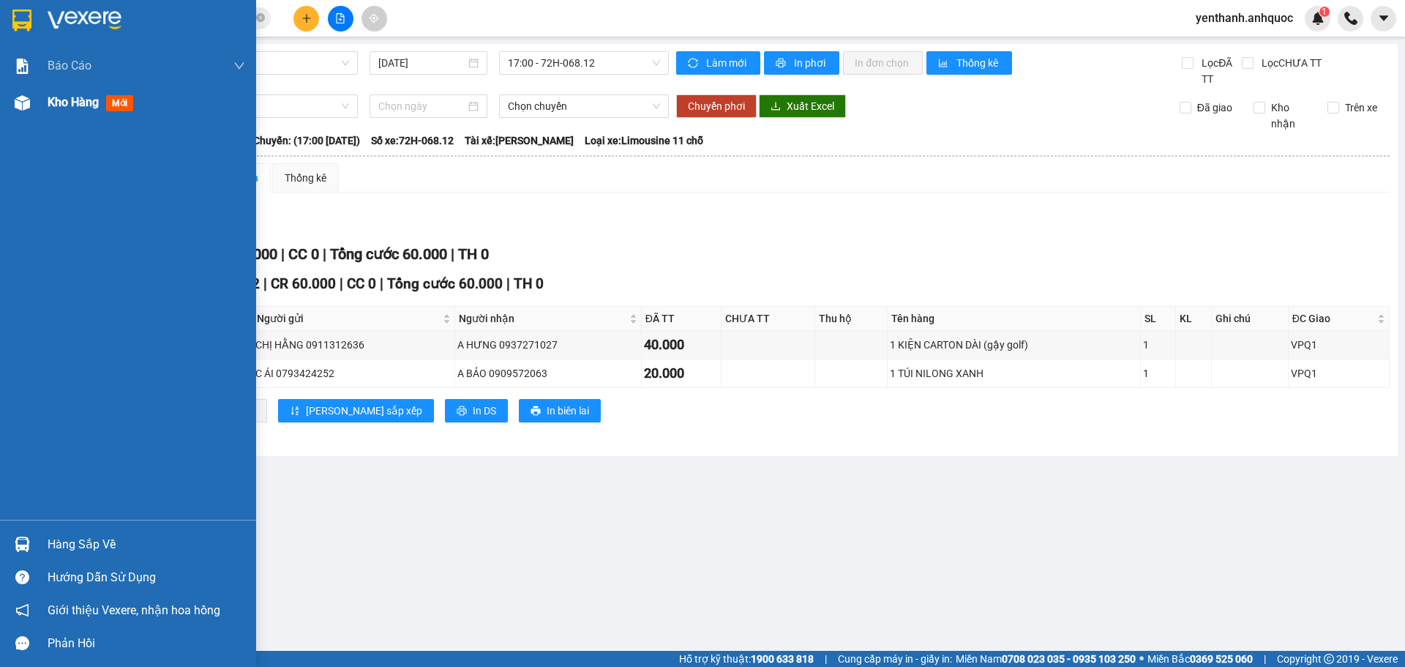
click at [60, 113] on div "Kho hàng mới" at bounding box center [147, 102] width 198 height 37
